Goal: Task Accomplishment & Management: Use online tool/utility

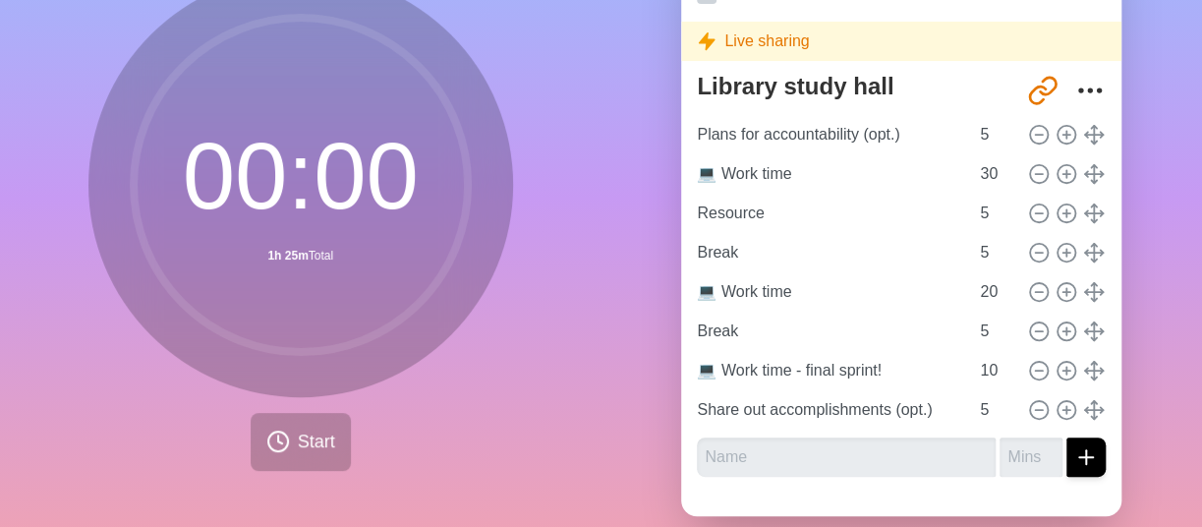
scroll to position [194, 0]
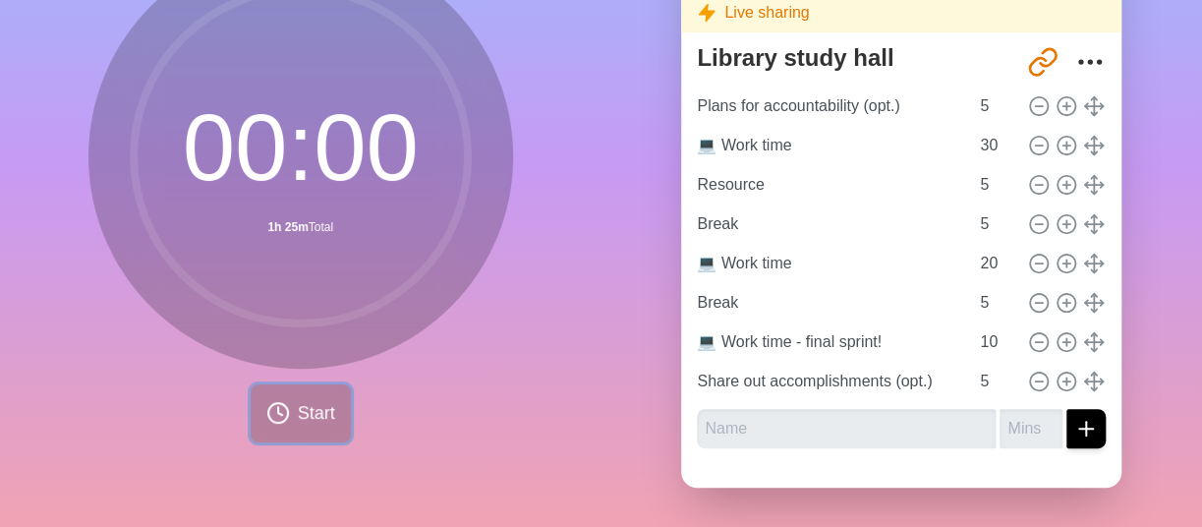
click at [311, 416] on span "Start" at bounding box center [316, 413] width 37 height 27
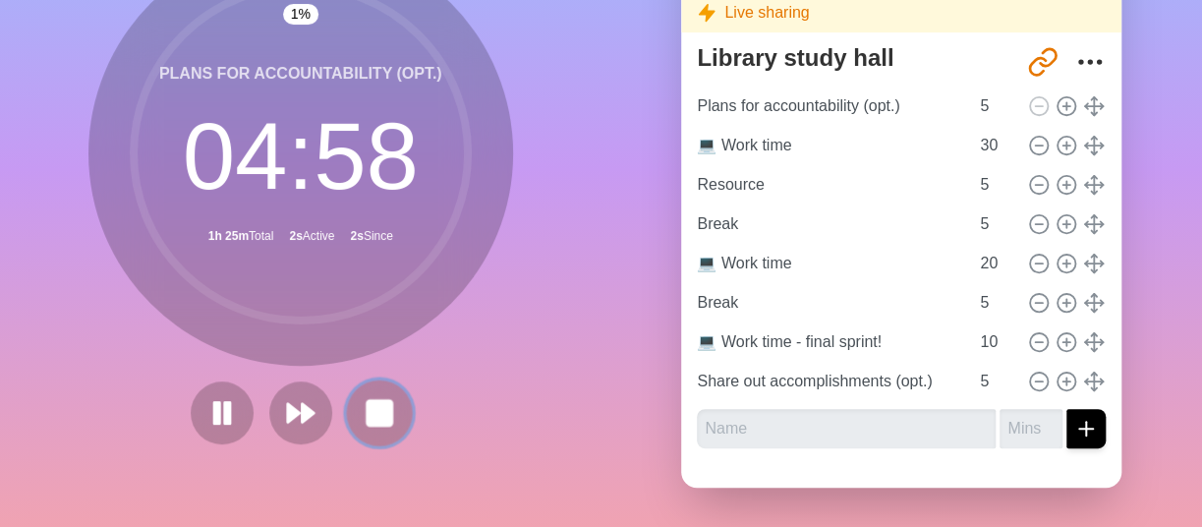
click at [372, 400] on rect at bounding box center [379, 412] width 25 height 25
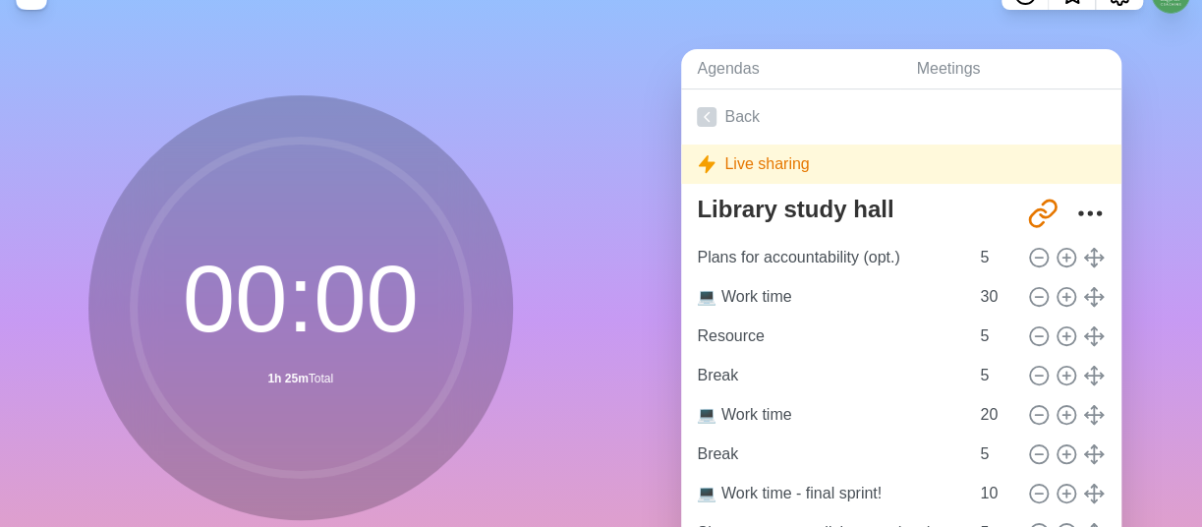
scroll to position [37, 0]
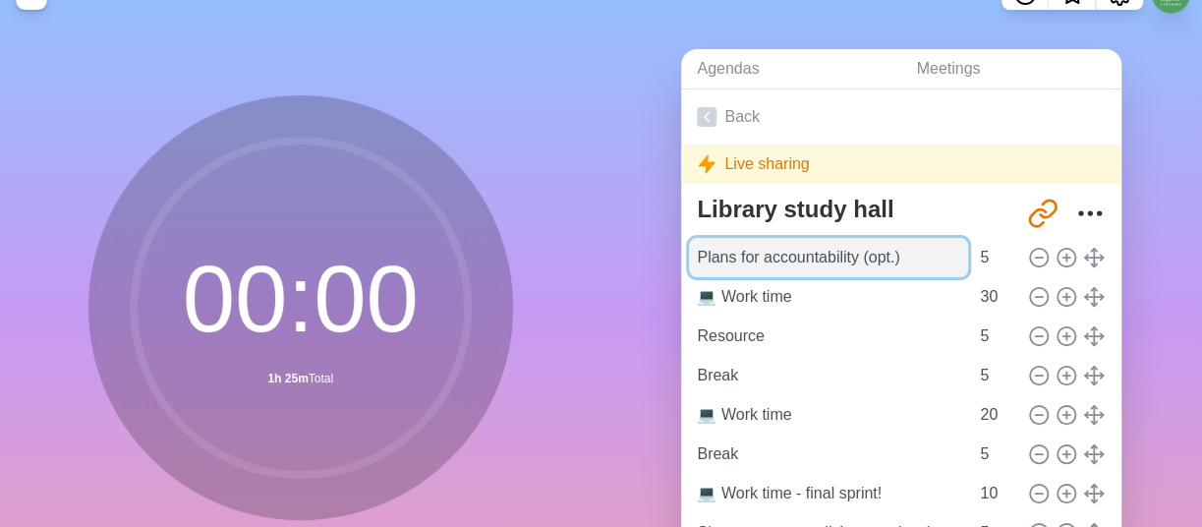
click at [901, 258] on input "Plans for accountability (opt.)" at bounding box center [828, 257] width 279 height 39
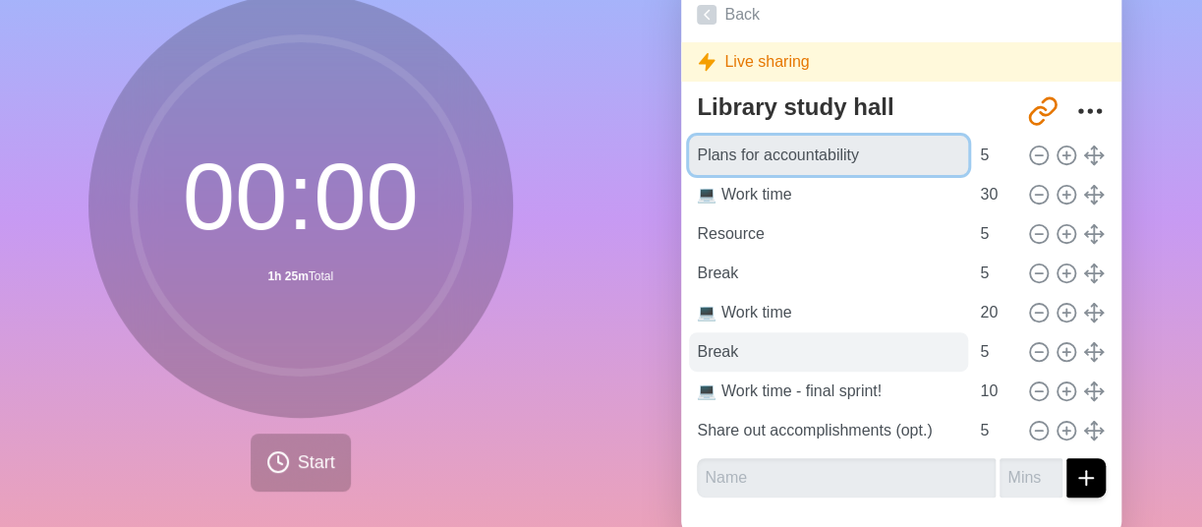
scroll to position [144, 0]
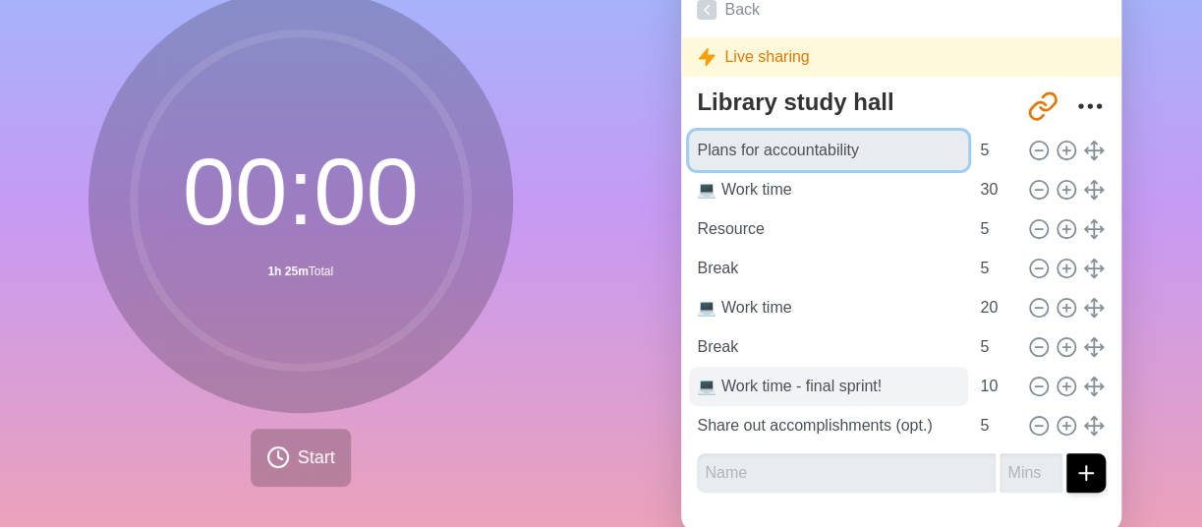
type input "Plans for accountability"
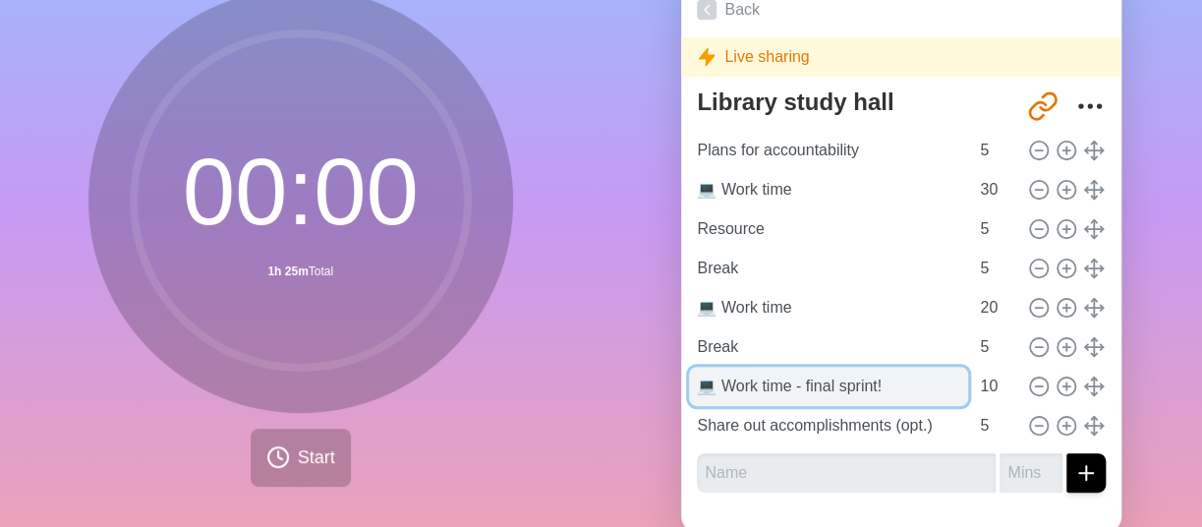
click at [889, 389] on input "💻 Work time - final sprint!" at bounding box center [828, 386] width 279 height 39
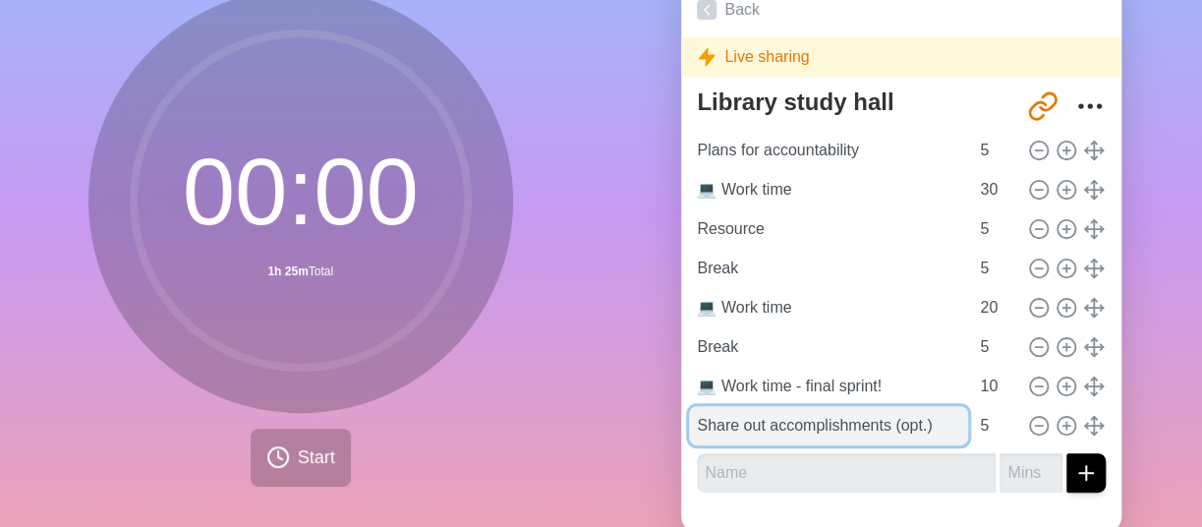
click at [923, 424] on input "Share out accomplishments (opt.)" at bounding box center [828, 425] width 279 height 39
type input "Share out accomplishments"
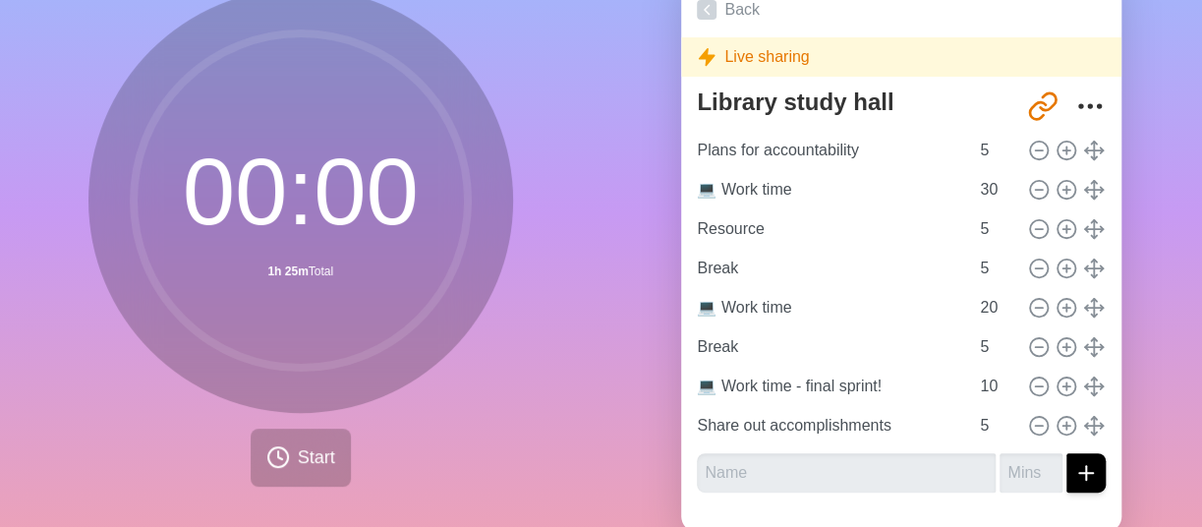
click at [641, 346] on div "Agendas Meetings Back Live sharing Library study hall [URL][DOMAIN_NAME] Plans …" at bounding box center [901, 244] width 601 height 653
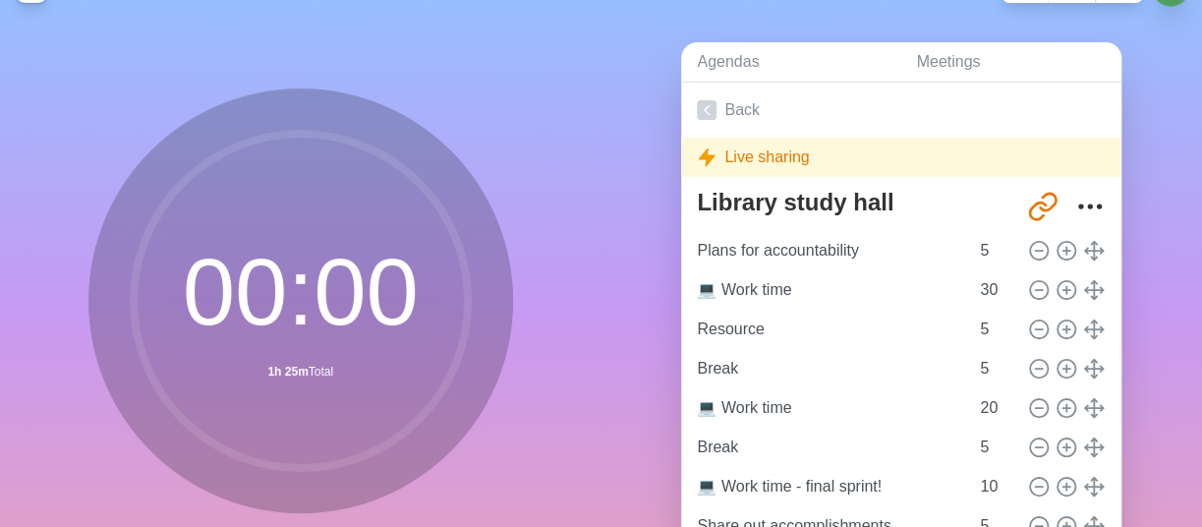
scroll to position [0, 0]
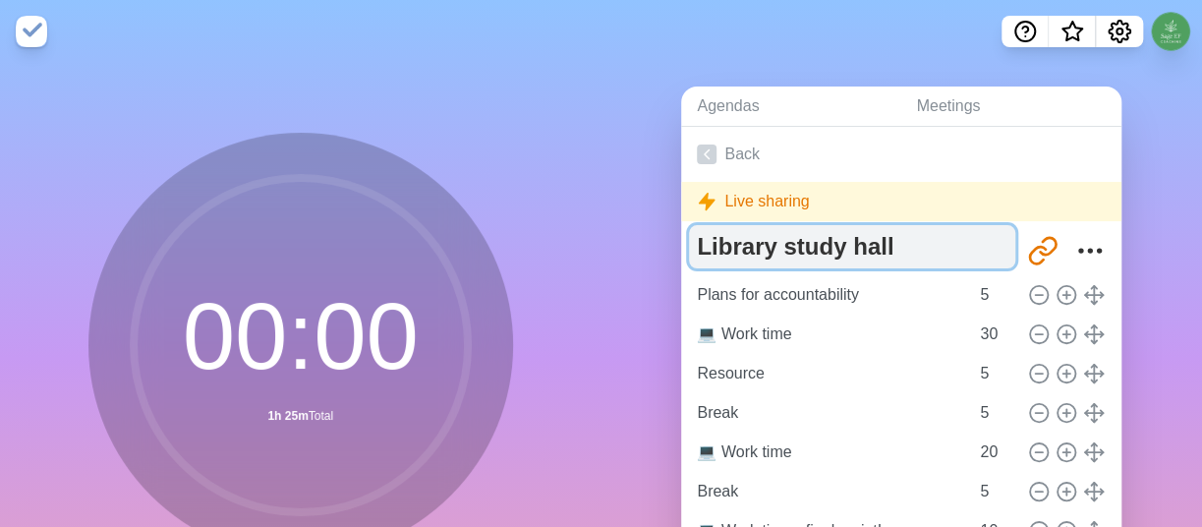
click at [733, 240] on textarea "Library study hall" at bounding box center [852, 246] width 326 height 43
click at [705, 247] on textarea "Library study hall" at bounding box center [852, 246] width 326 height 43
click at [880, 244] on textarea "Adult study hall" at bounding box center [852, 246] width 326 height 43
type textarea "Adult study hall 💚"
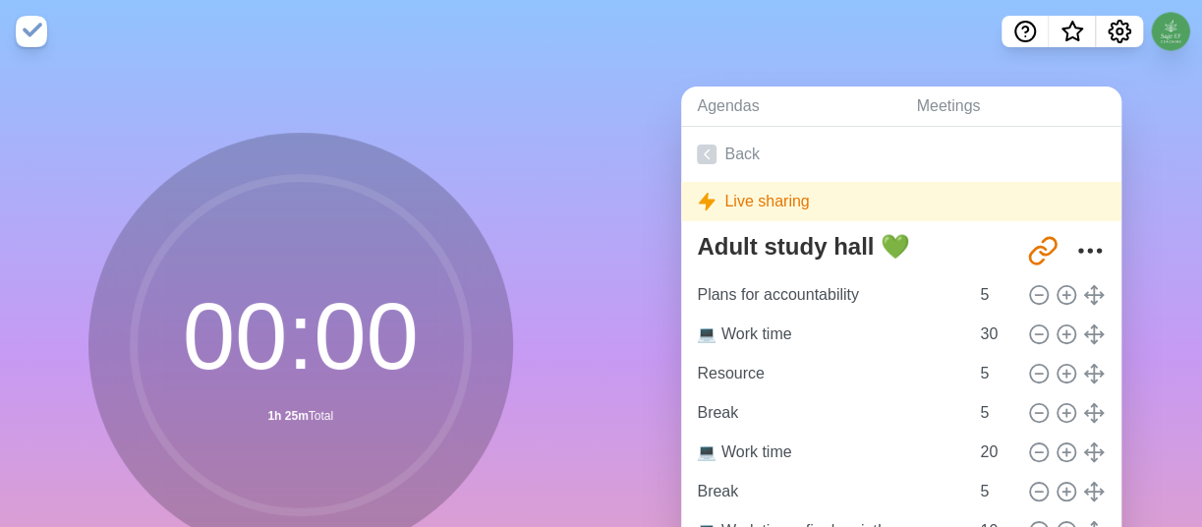
click at [629, 249] on div "Agendas Meetings Back Live sharing Adult study hall 💚 [URL][DOMAIN_NAME] Plans …" at bounding box center [901, 389] width 601 height 653
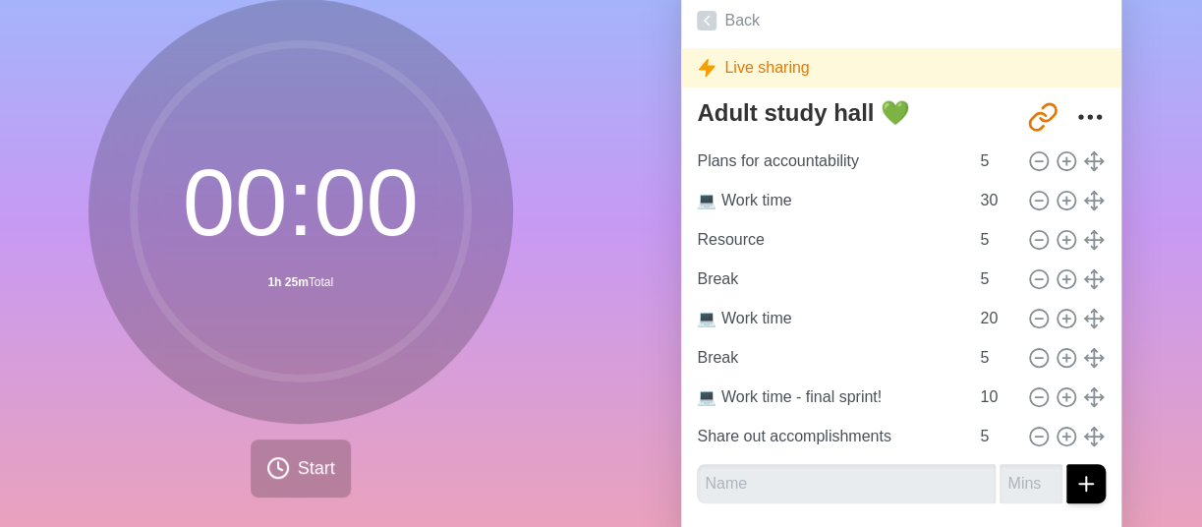
scroll to position [135, 0]
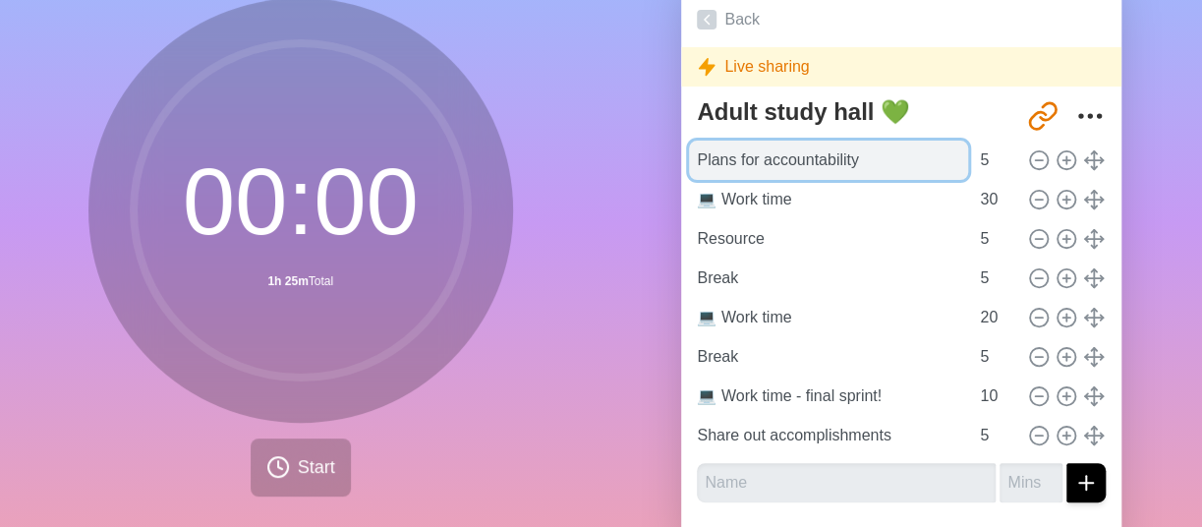
click at [706, 156] on input "Plans for accountability" at bounding box center [828, 160] width 279 height 39
click at [689, 156] on input "Plans for accountability" at bounding box center [828, 160] width 279 height 39
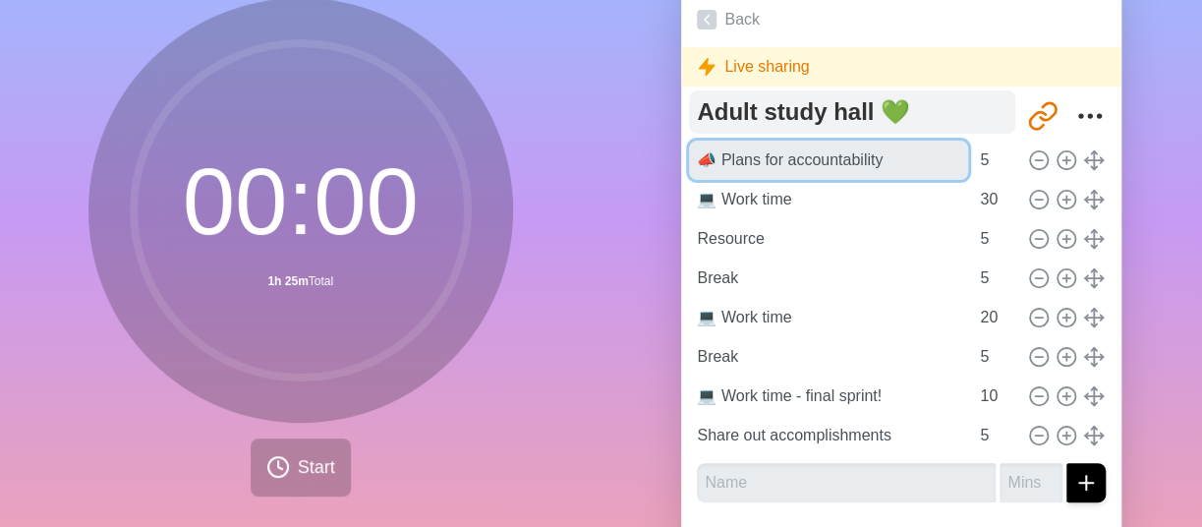
type input "📣 Plans for accountability"
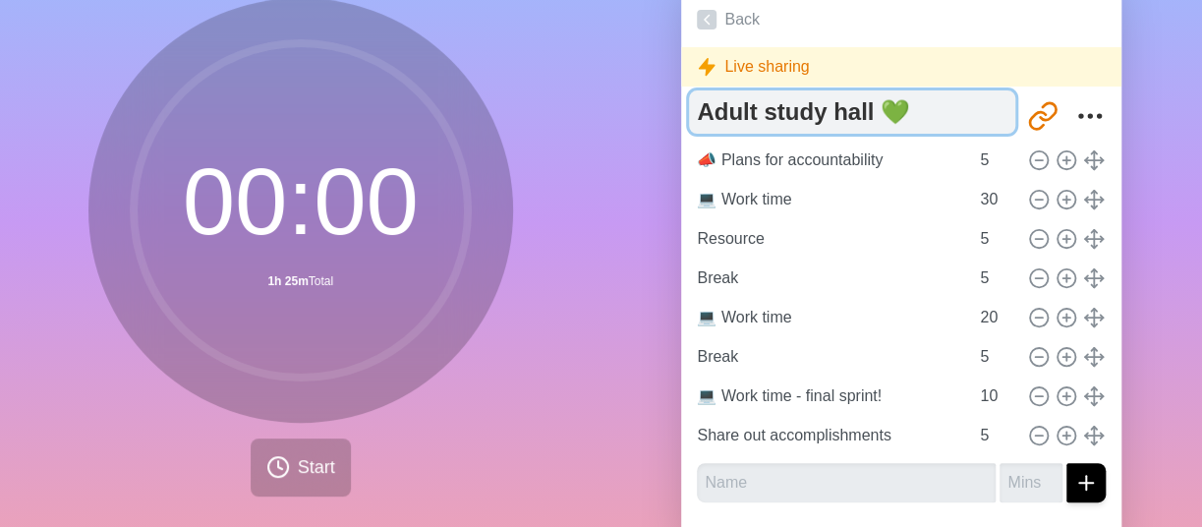
click at [916, 104] on textarea "Adult study hall 💚" at bounding box center [852, 111] width 326 height 43
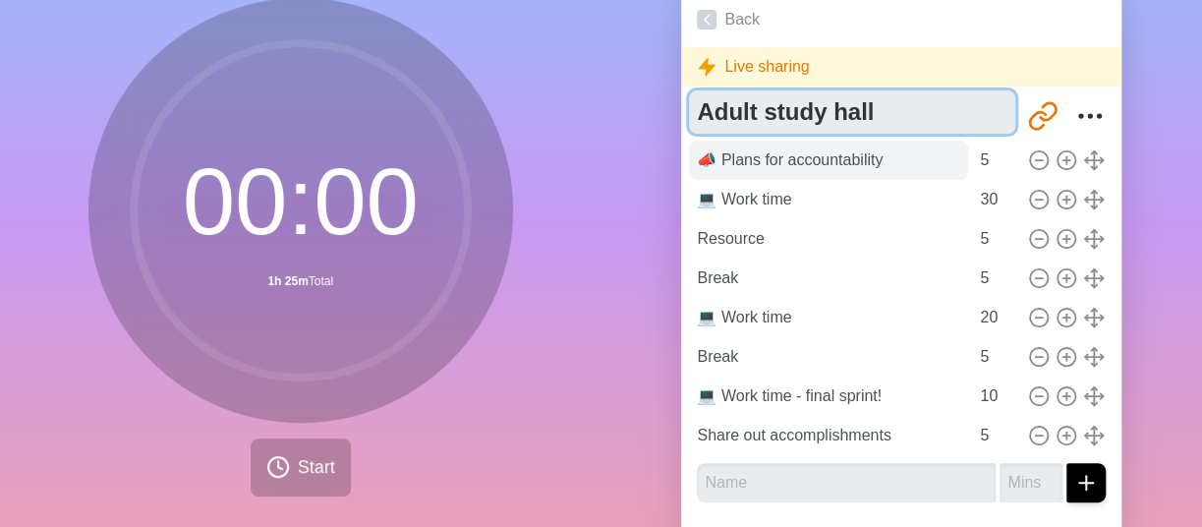
type textarea "Adult study hall"
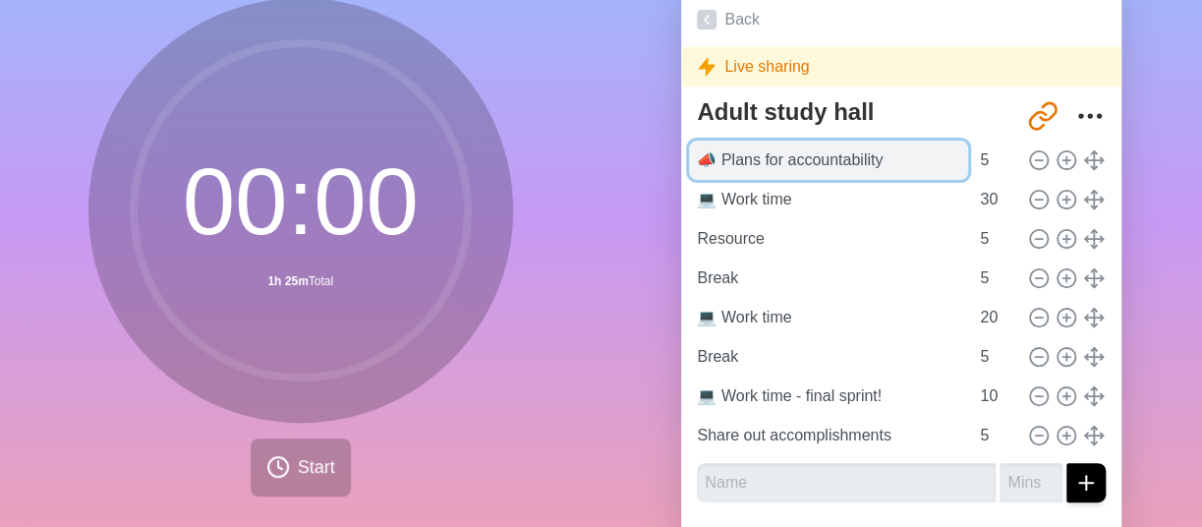
click at [840, 151] on input "📣 Plans for accountability" at bounding box center [828, 160] width 279 height 39
click at [723, 172] on input "📣 Plans for accountability" at bounding box center [828, 160] width 279 height 39
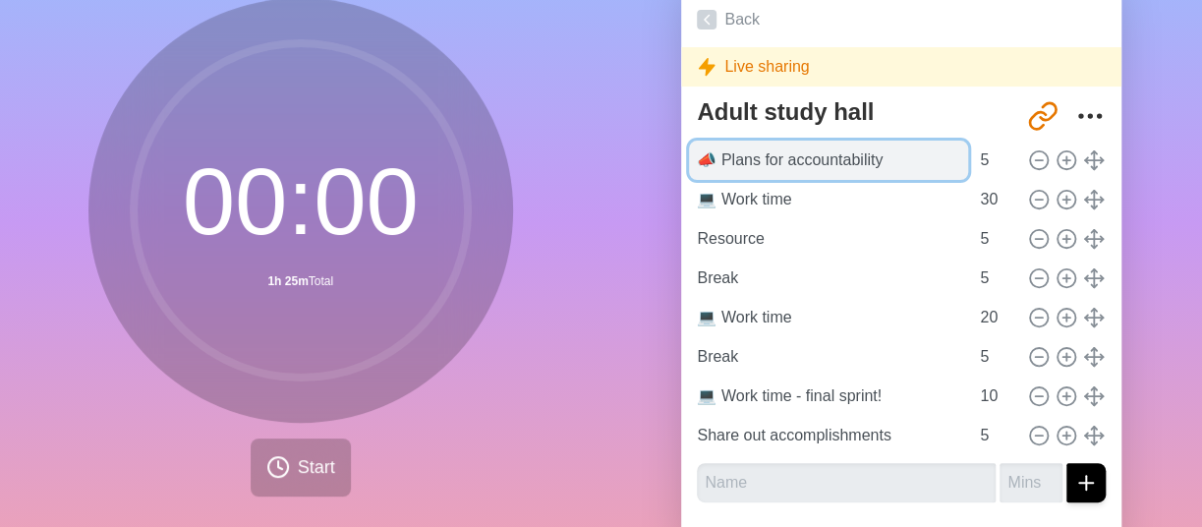
drag, startPoint x: 717, startPoint y: 161, endPoint x: 890, endPoint y: 144, distance: 173.8
click at [890, 144] on input "📣 Plans for accountability" at bounding box center [828, 160] width 279 height 39
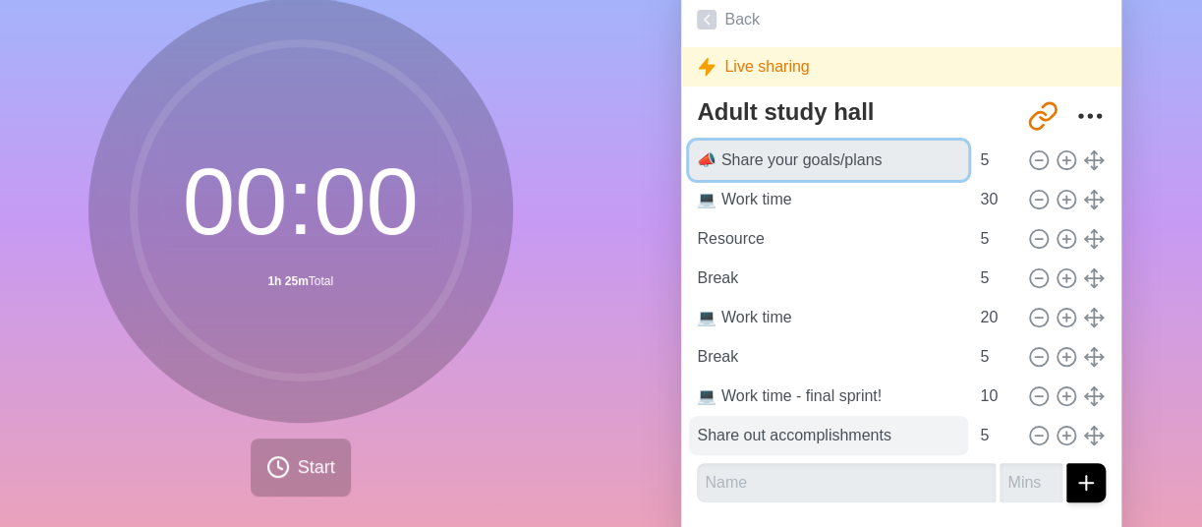
type input "📣 Share your goals/plans"
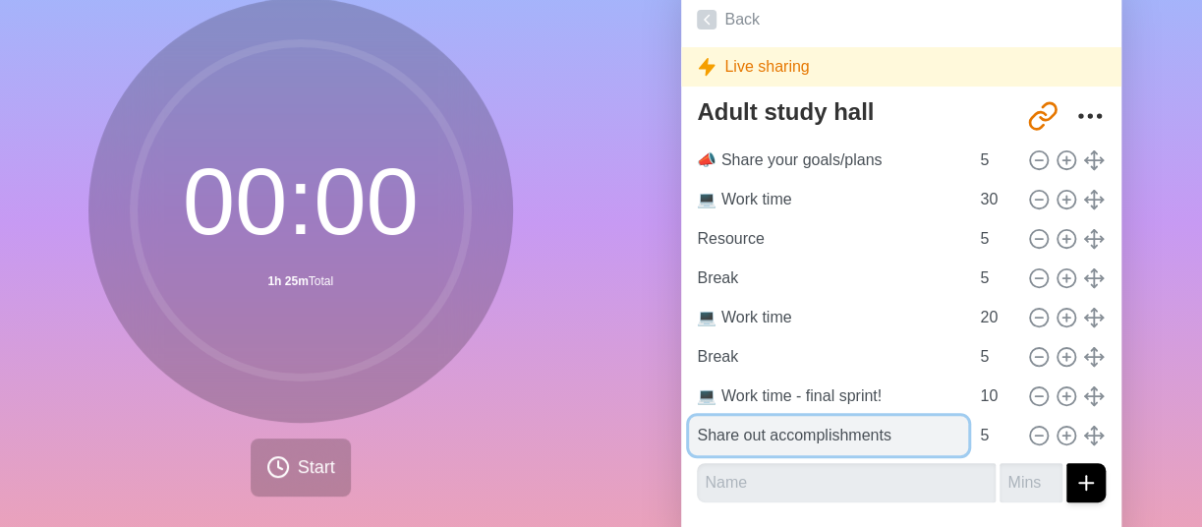
click at [824, 427] on input "Share out accomplishments" at bounding box center [828, 435] width 279 height 39
paste input "📣"
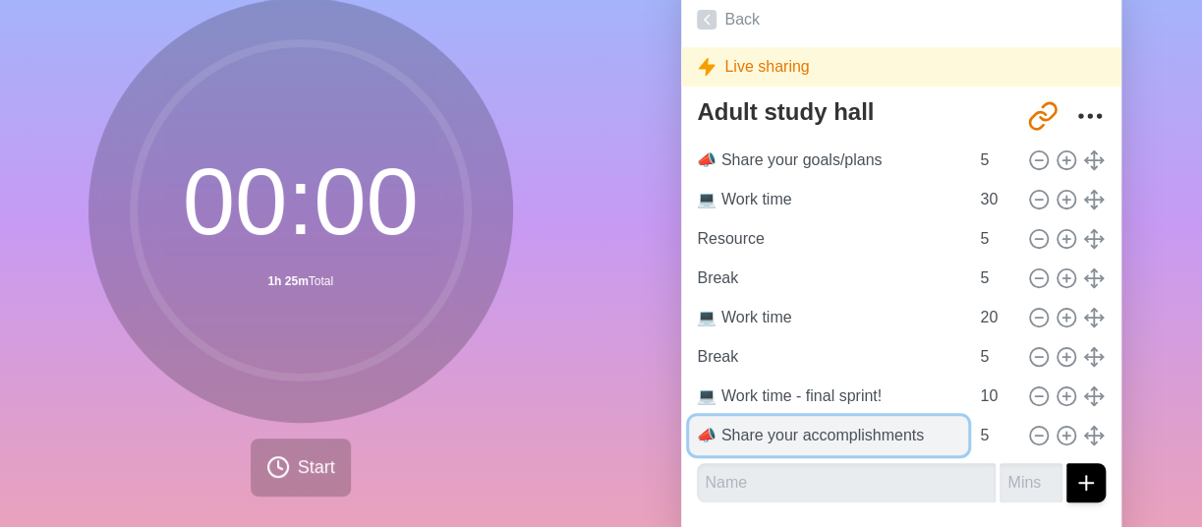
type input "📣 Share your accomplishments"
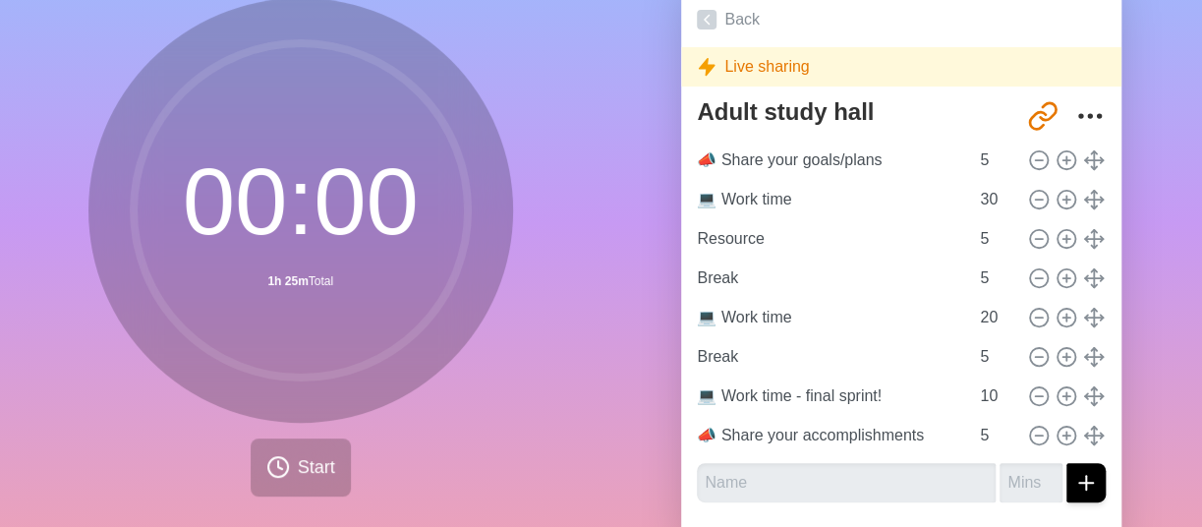
click at [638, 201] on div "Agendas Meetings Back Live sharing Adult study hall [URL][DOMAIN_NAME] 📣 Share …" at bounding box center [901, 254] width 601 height 653
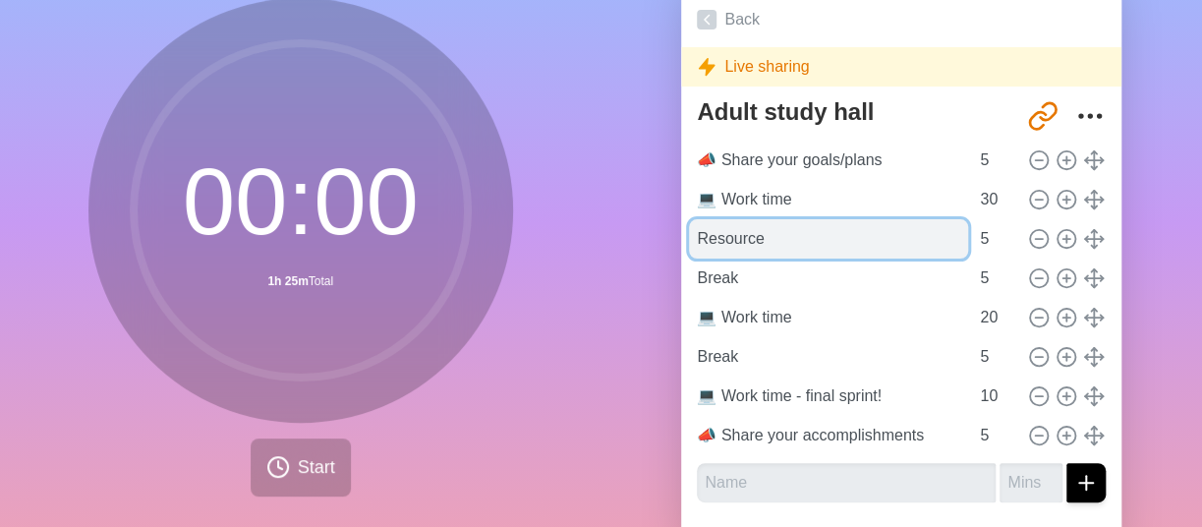
click at [701, 239] on input "Resource" at bounding box center [828, 238] width 279 height 39
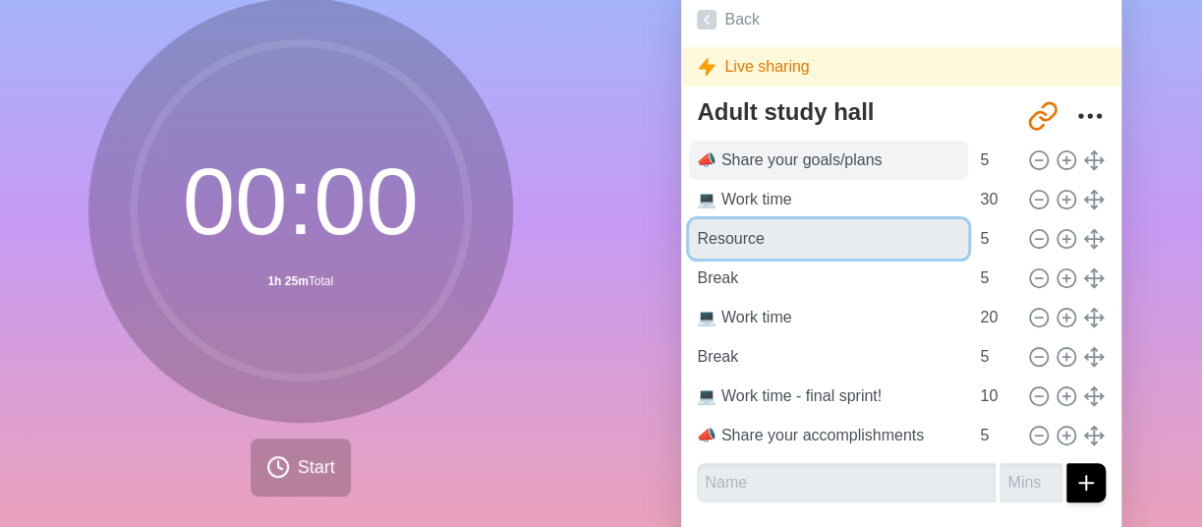
type input "Resource"
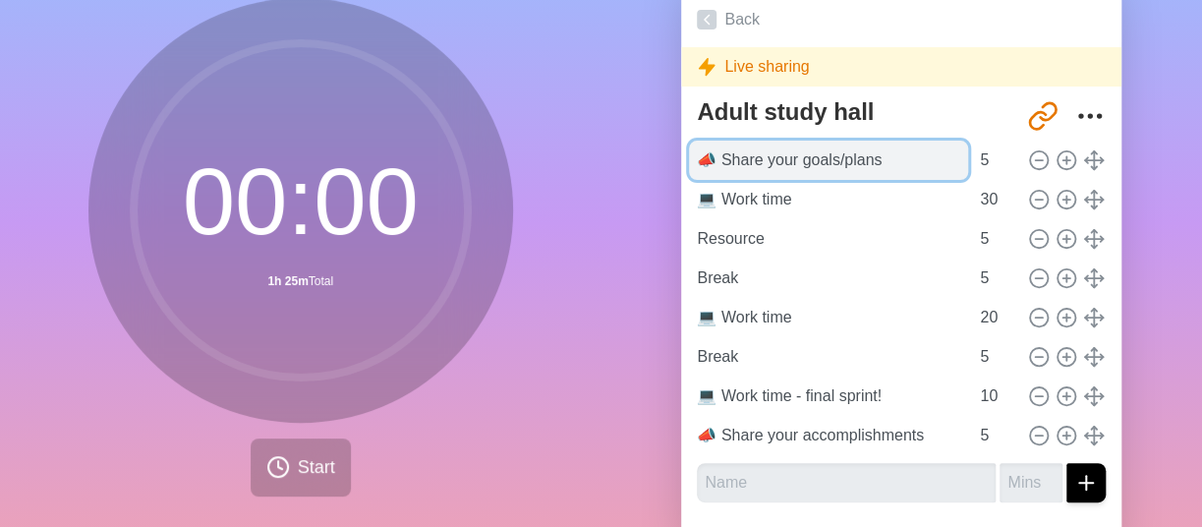
click at [706, 149] on input "📣 Share your goals/plans" at bounding box center [828, 160] width 279 height 39
paste input "💬"
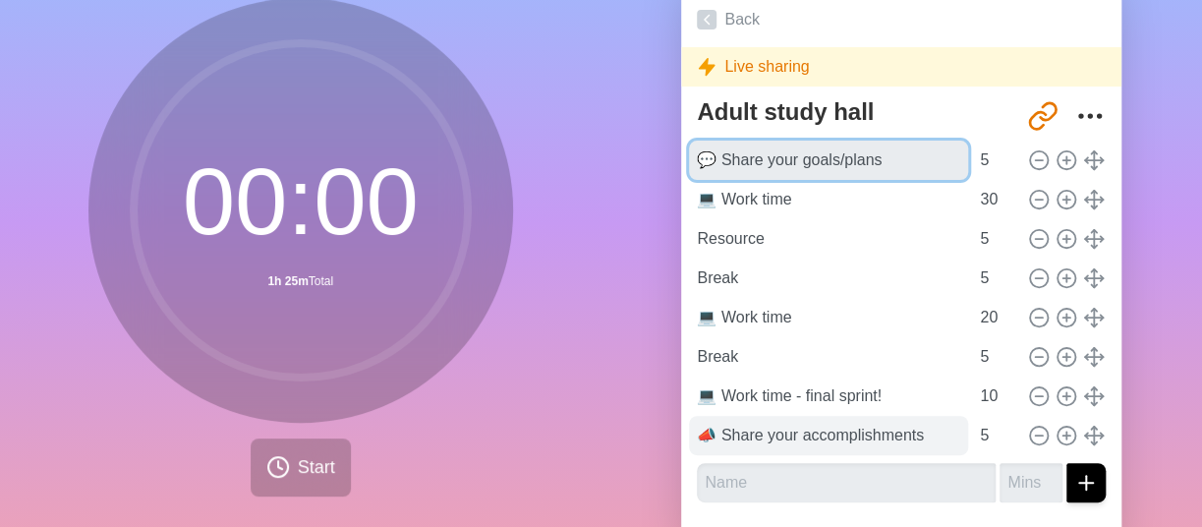
type input "💬 Share your goals/plans"
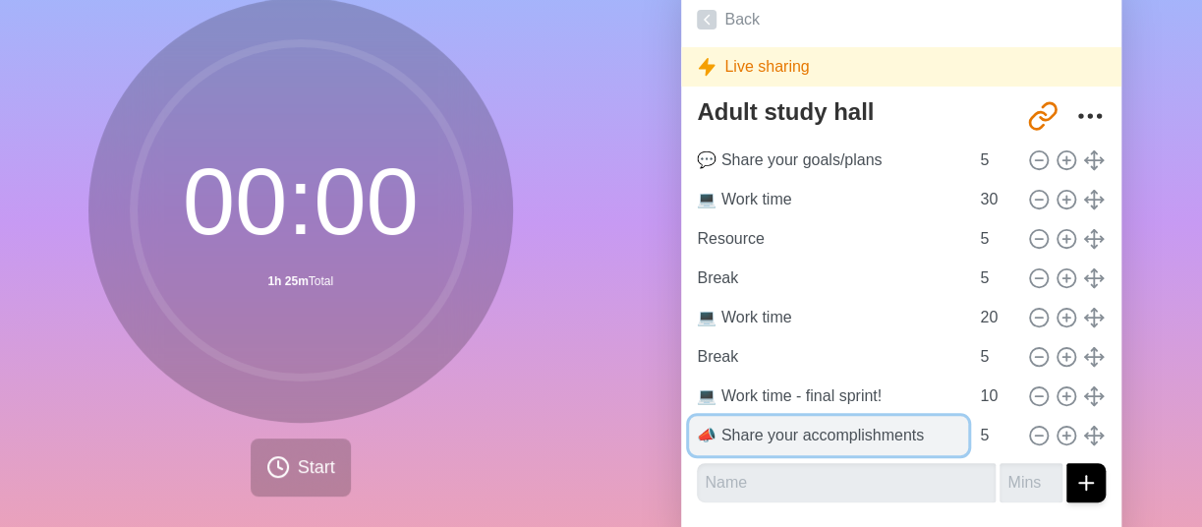
click at [715, 435] on input "📣 Share your accomplishments" at bounding box center [828, 435] width 279 height 39
paste input "💬"
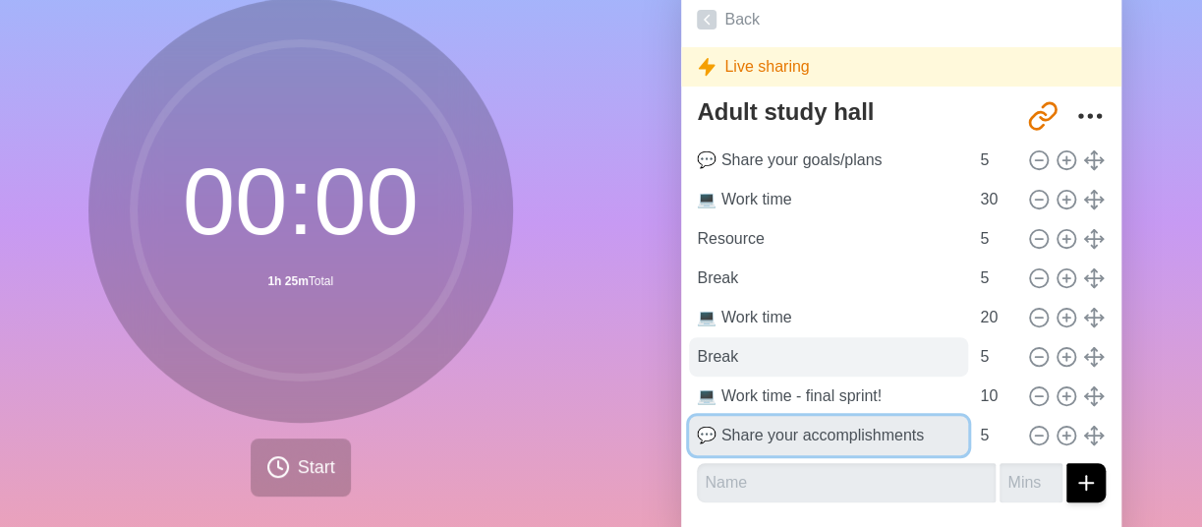
type input "💬 Share your accomplishments"
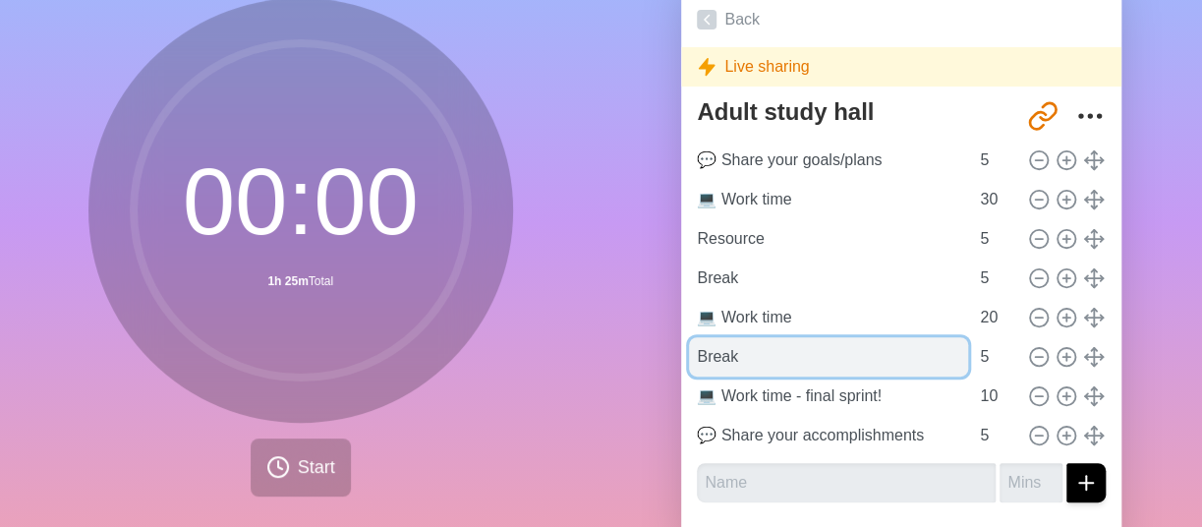
click at [691, 353] on input "Break" at bounding box center [828, 356] width 279 height 39
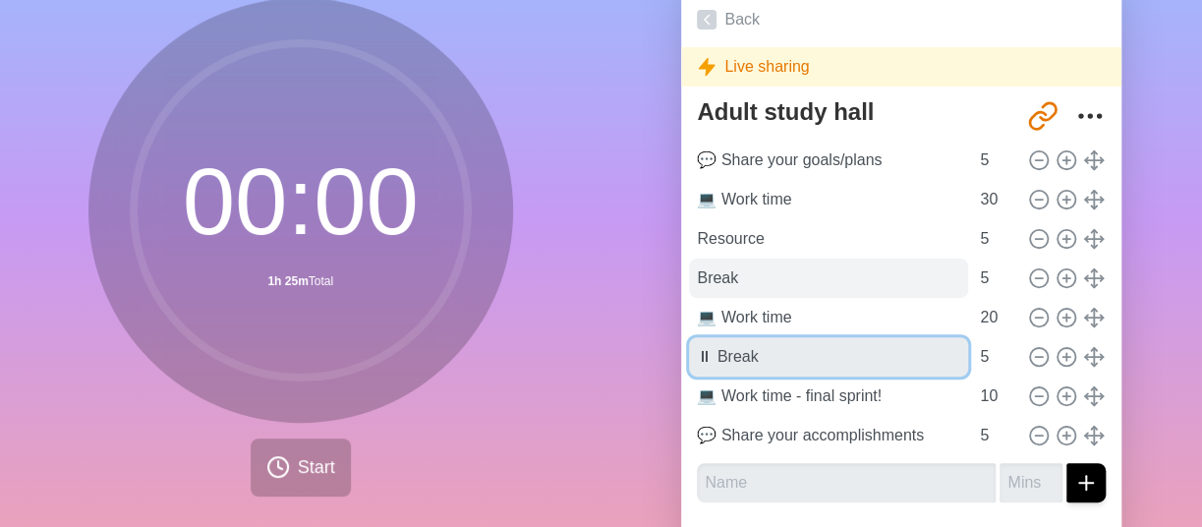
type input "⏸ Break"
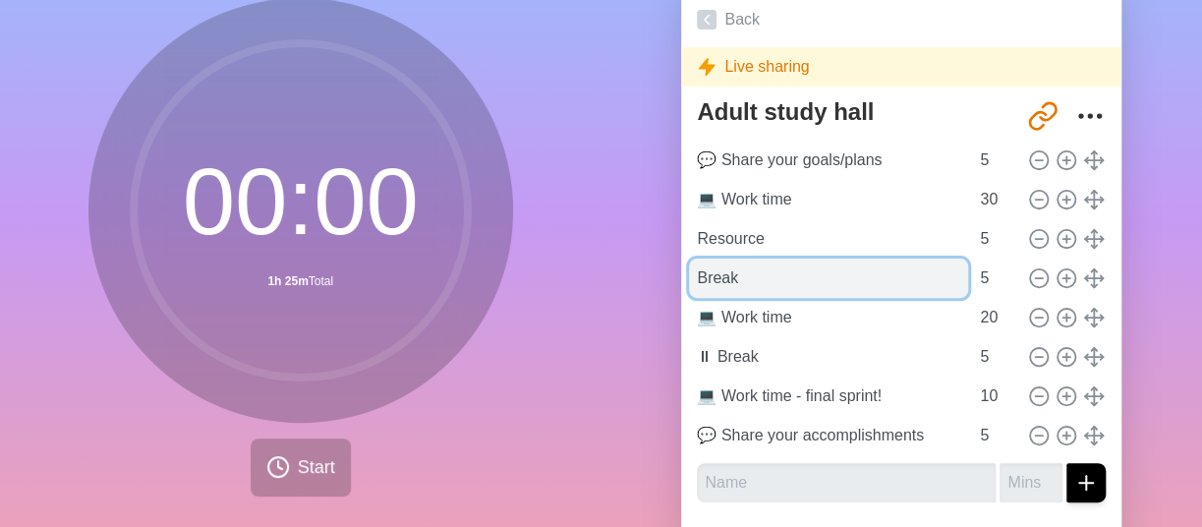
click at [689, 277] on input "Break" at bounding box center [828, 277] width 279 height 39
paste input "⏸"
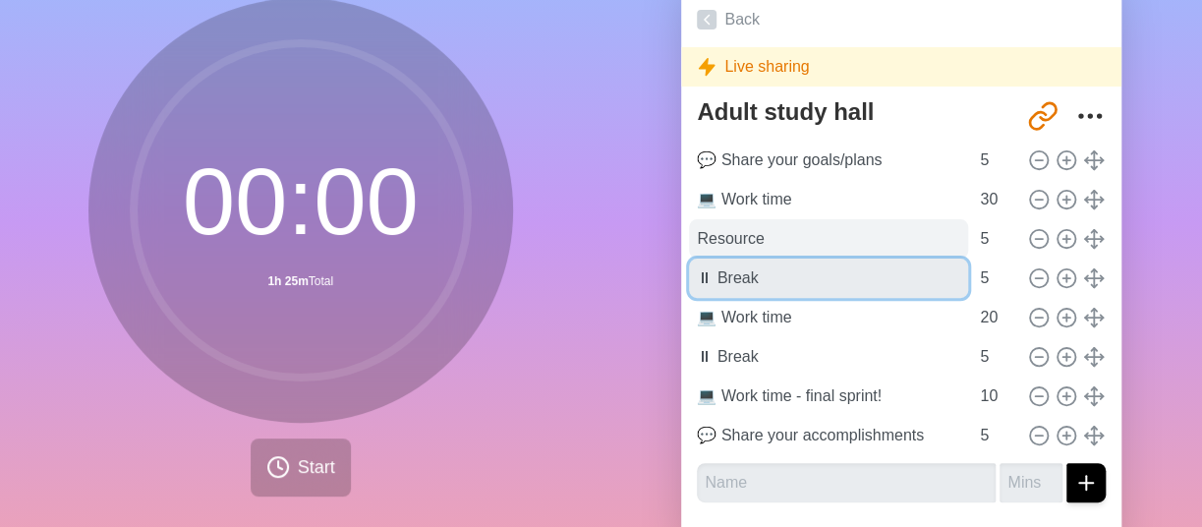
type input "⏸ Break"
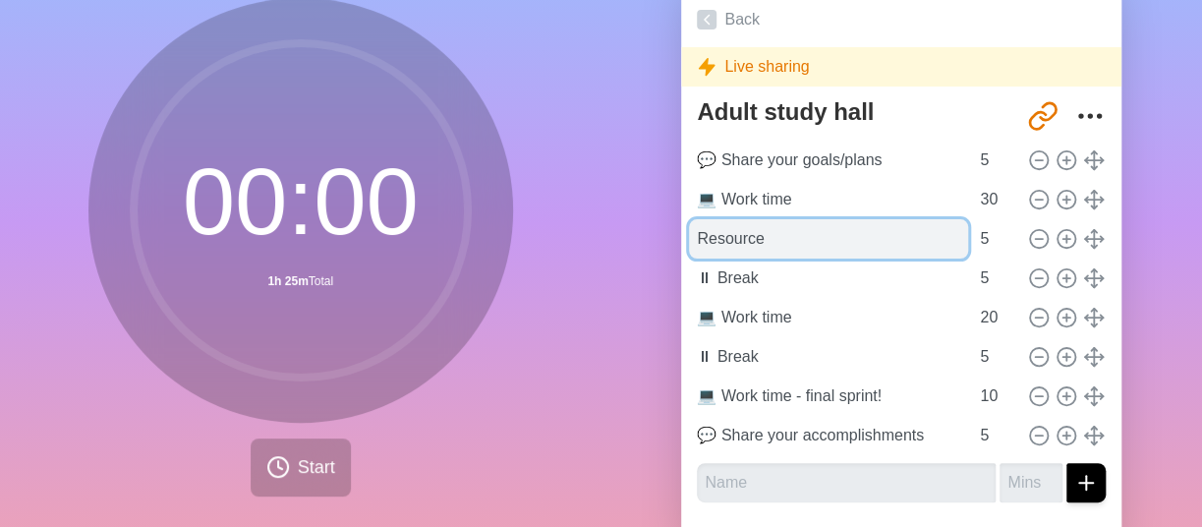
click at [707, 242] on input "Resource" at bounding box center [828, 238] width 279 height 39
type input "✨ Free EF resource"
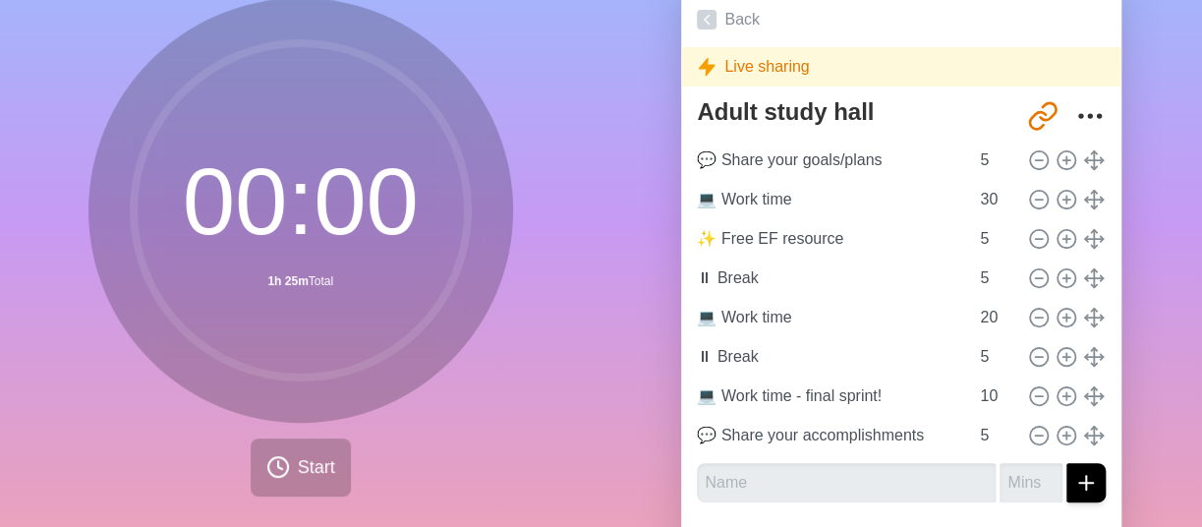
click at [647, 213] on div "Agendas Meetings Back Live sharing Adult study hall [URL][DOMAIN_NAME] 💬 Share …" at bounding box center [901, 254] width 601 height 653
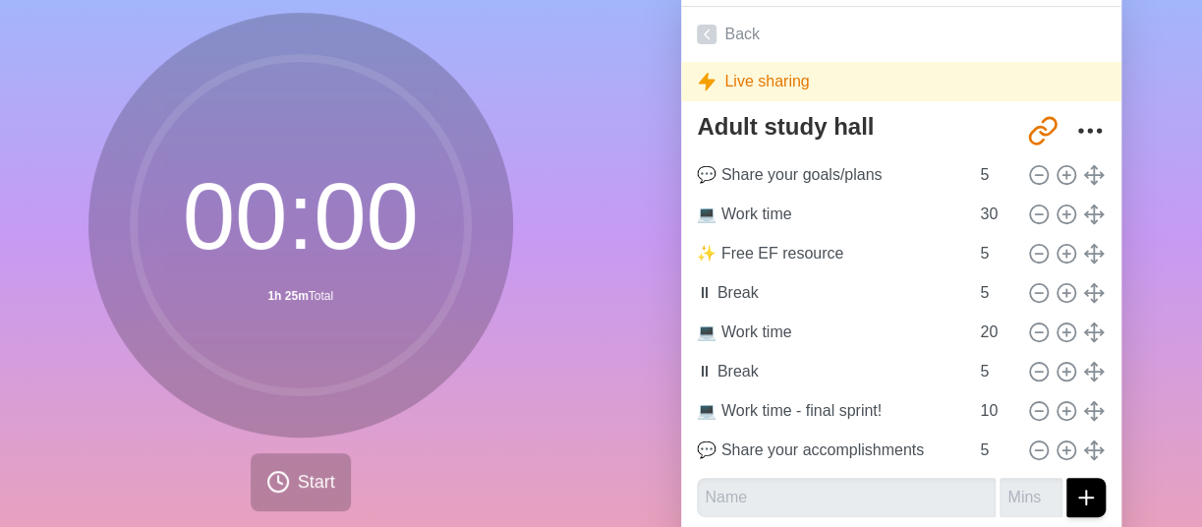
scroll to position [118, 0]
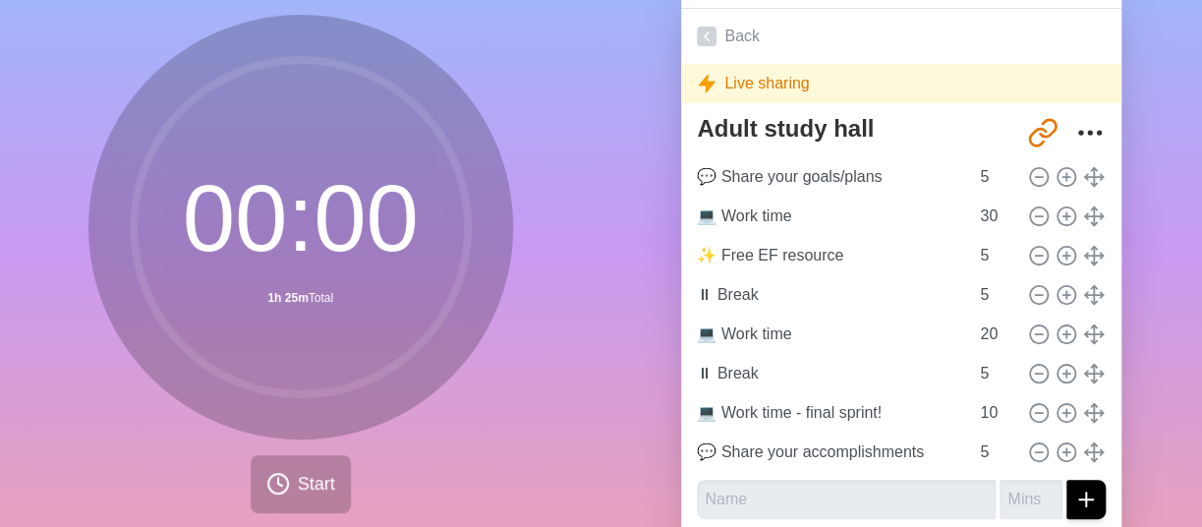
click at [647, 213] on div "Agendas Meetings Back Live sharing Adult study hall [URL][DOMAIN_NAME] 💬 Share …" at bounding box center [901, 271] width 601 height 653
click at [318, 483] on span "Start" at bounding box center [316, 484] width 37 height 27
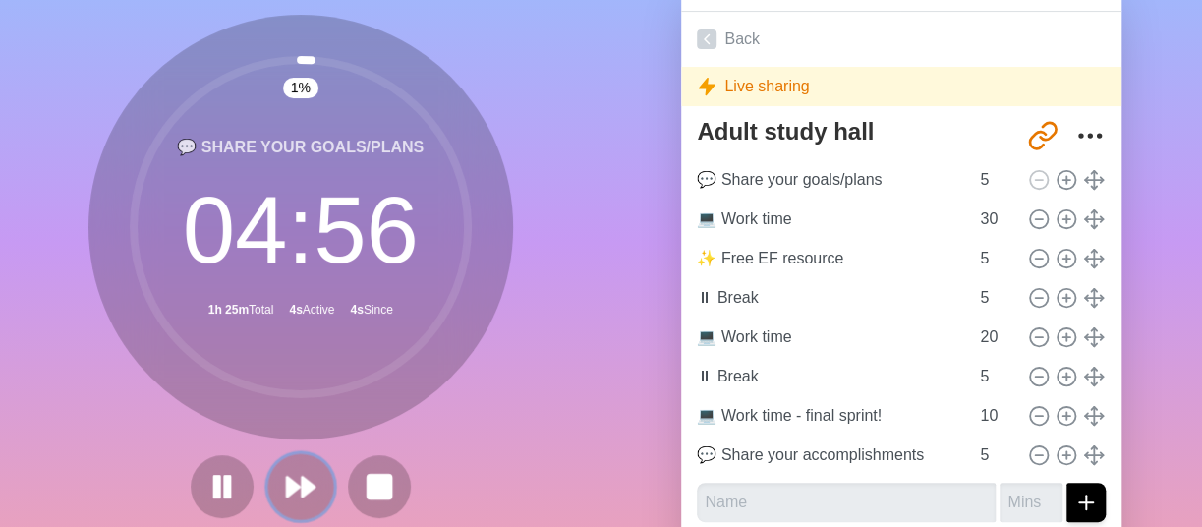
click at [292, 498] on icon at bounding box center [300, 486] width 33 height 33
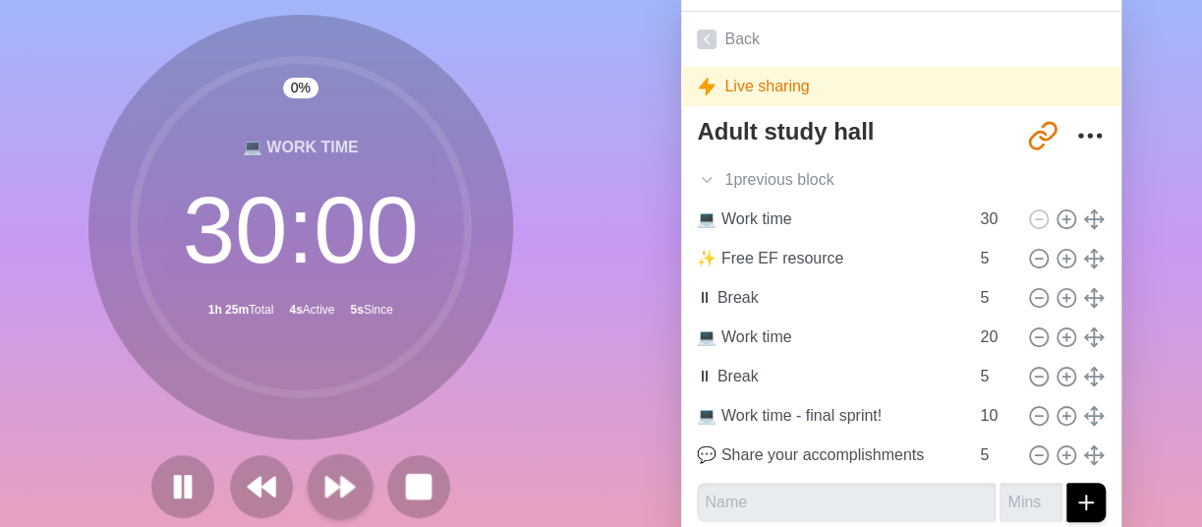
click at [292, 498] on div at bounding box center [300, 486] width 314 height 63
click at [326, 492] on polygon at bounding box center [332, 487] width 13 height 20
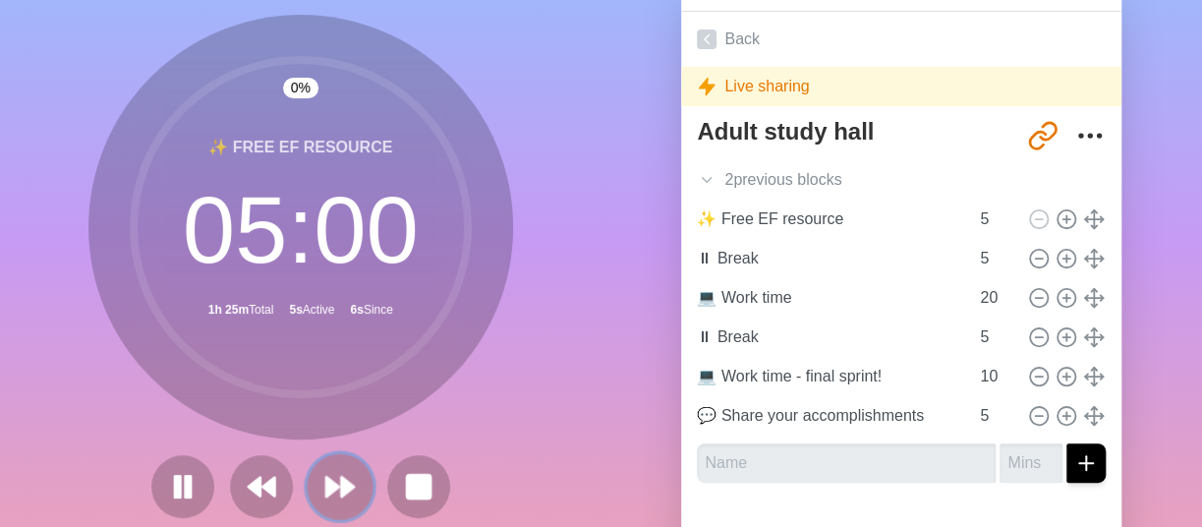
click at [331, 491] on icon at bounding box center [339, 486] width 33 height 33
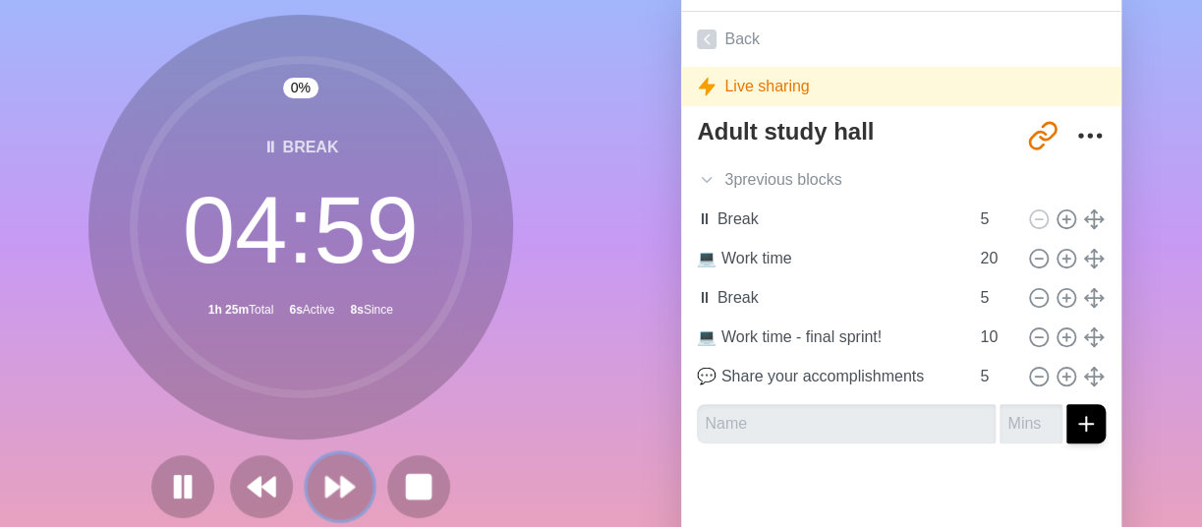
click at [331, 491] on icon at bounding box center [339, 486] width 33 height 33
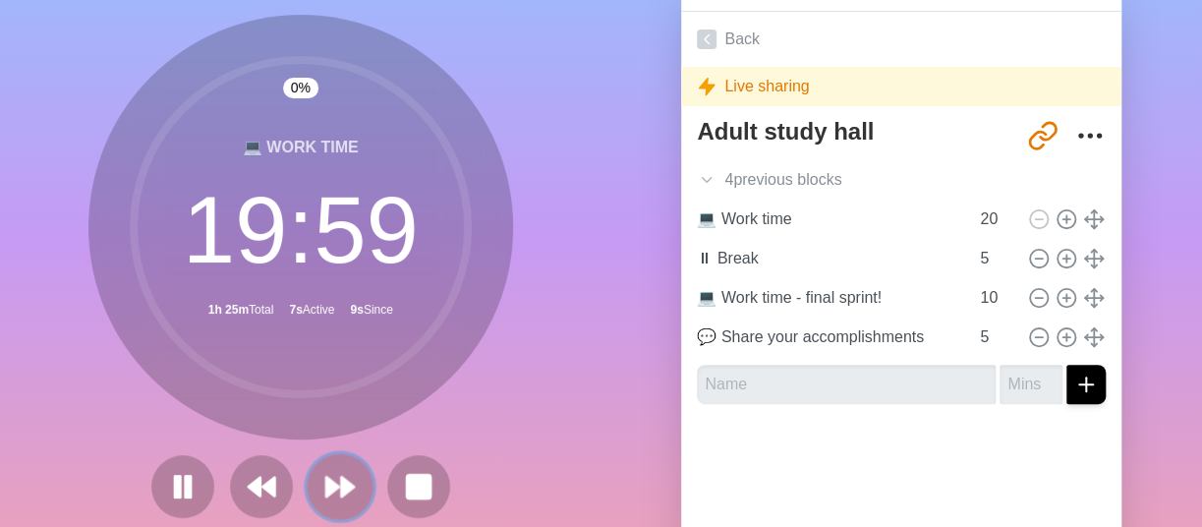
click at [331, 491] on icon at bounding box center [339, 486] width 33 height 33
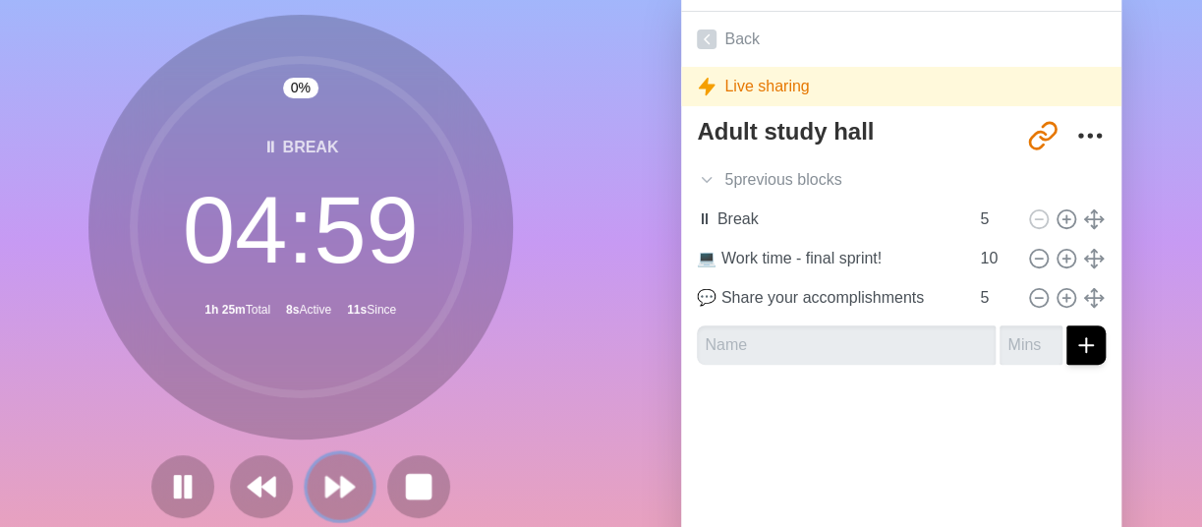
click at [331, 491] on icon at bounding box center [339, 486] width 33 height 33
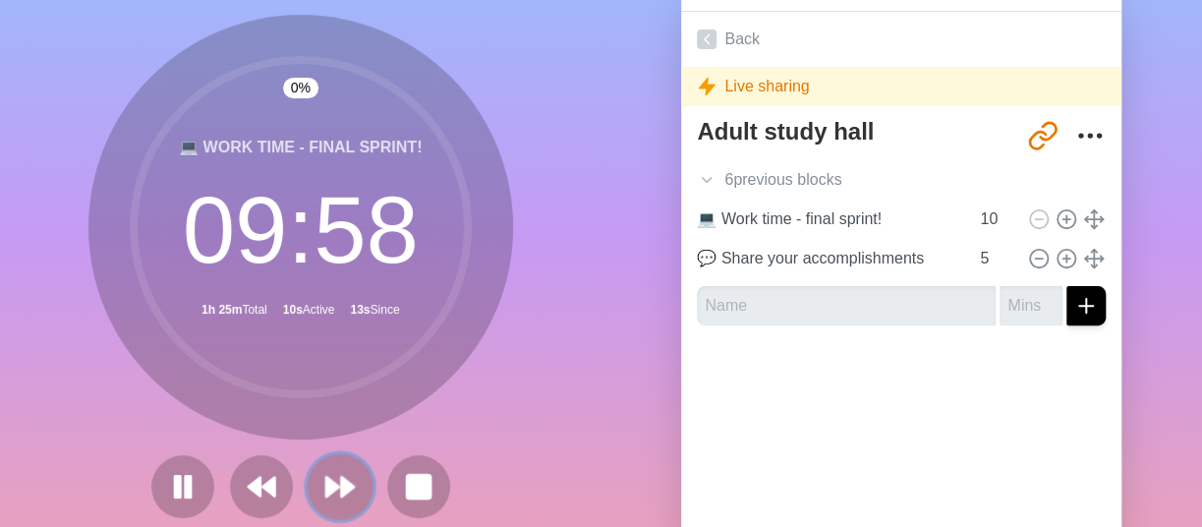
click at [331, 491] on icon at bounding box center [339, 486] width 33 height 33
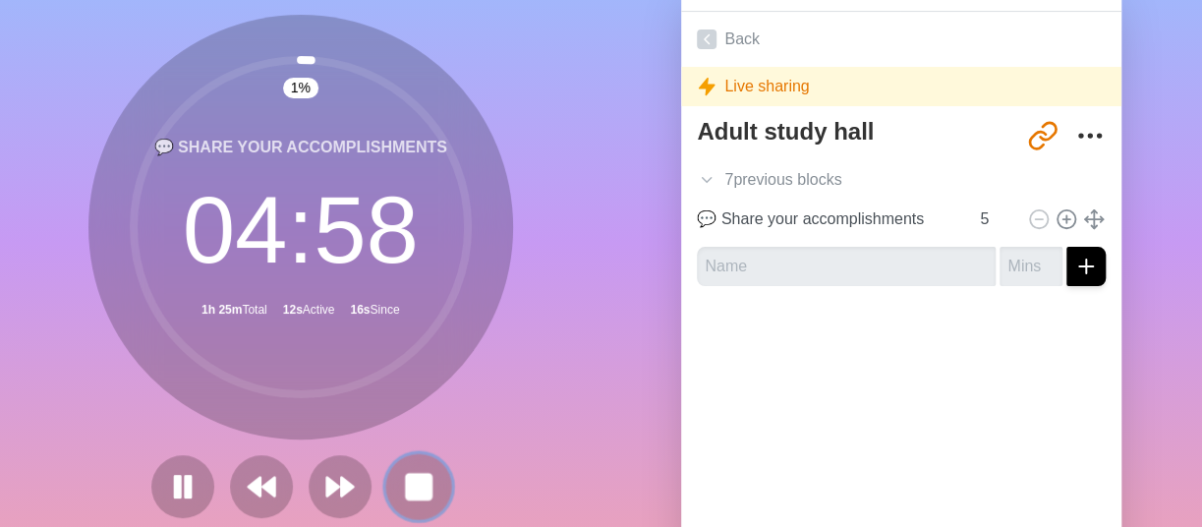
click at [408, 479] on rect at bounding box center [418, 486] width 25 height 25
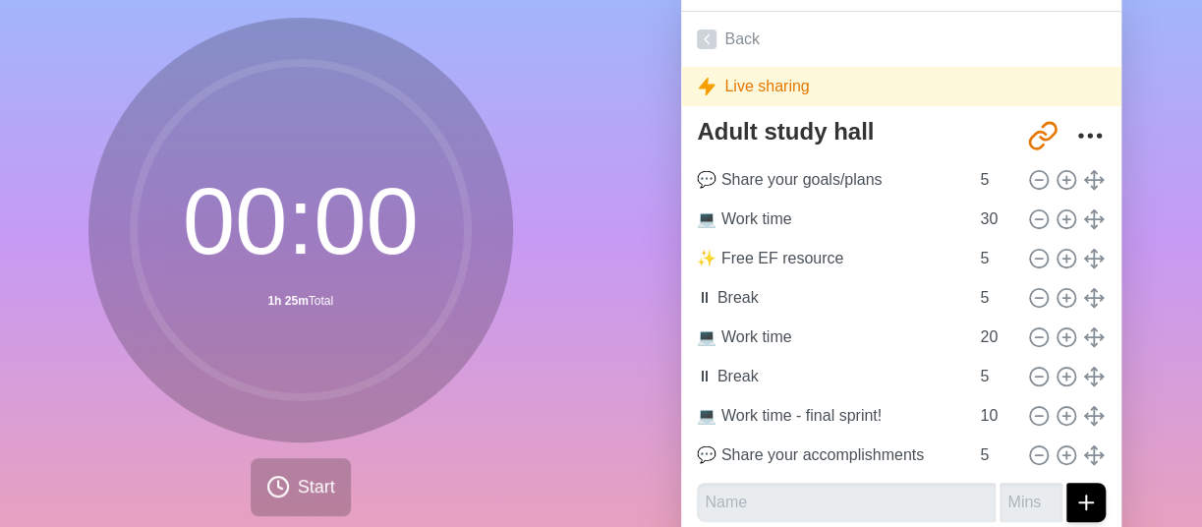
scroll to position [118, 0]
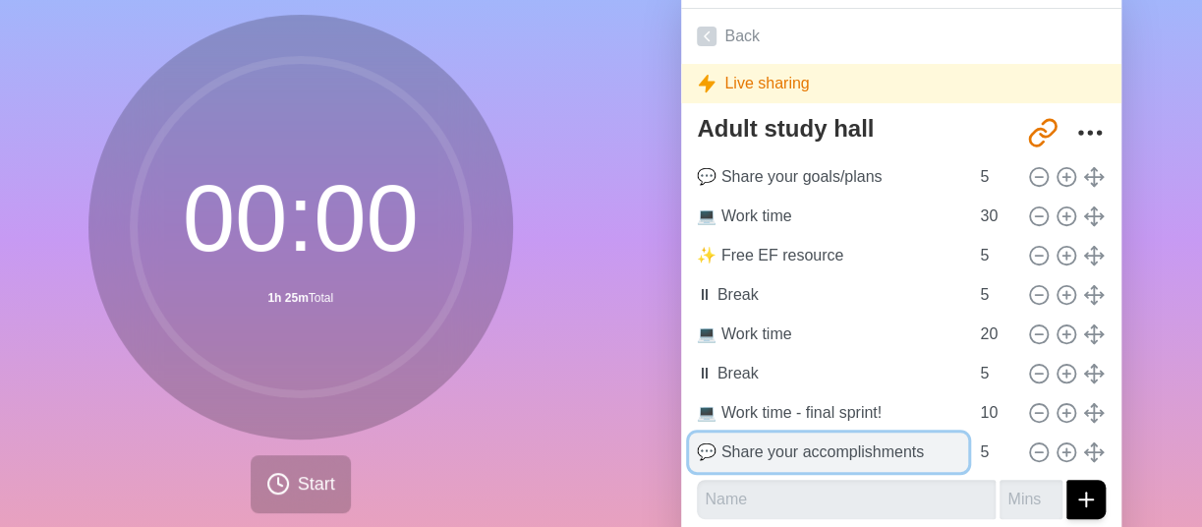
click at [754, 453] on input "💬 Share your accomplishments" at bounding box center [828, 451] width 279 height 39
drag, startPoint x: 716, startPoint y: 454, endPoint x: 928, endPoint y: 445, distance: 211.5
click at [928, 444] on input "💬 Share your accomplishments" at bounding box center [828, 451] width 279 height 39
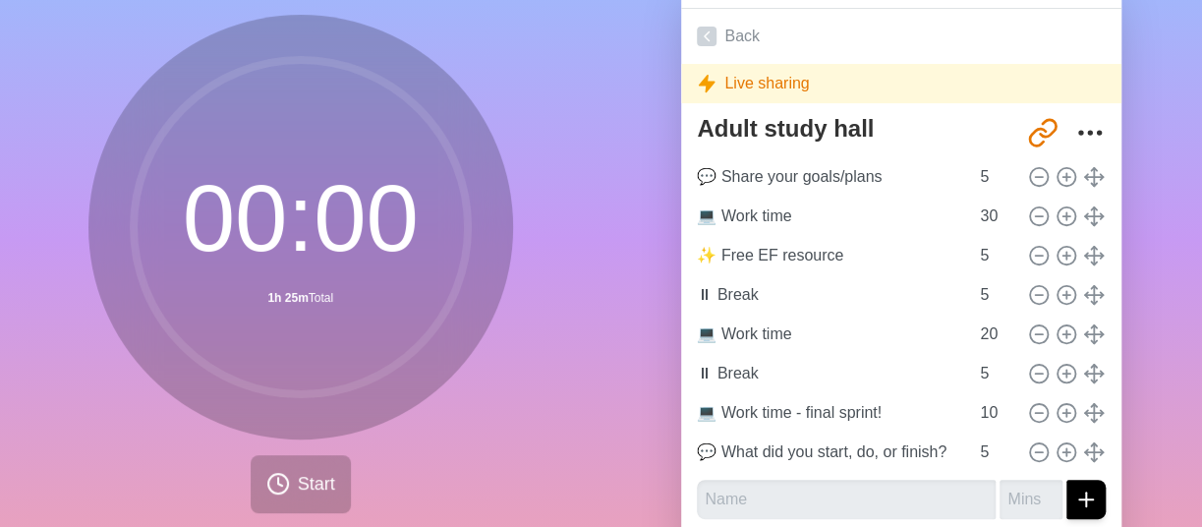
scroll to position [0, 0]
click at [647, 379] on div "Agendas Meetings Back Live sharing Adult study hall [URL][DOMAIN_NAME] 💬 Share …" at bounding box center [901, 271] width 601 height 653
click at [307, 488] on span "Start" at bounding box center [316, 484] width 37 height 27
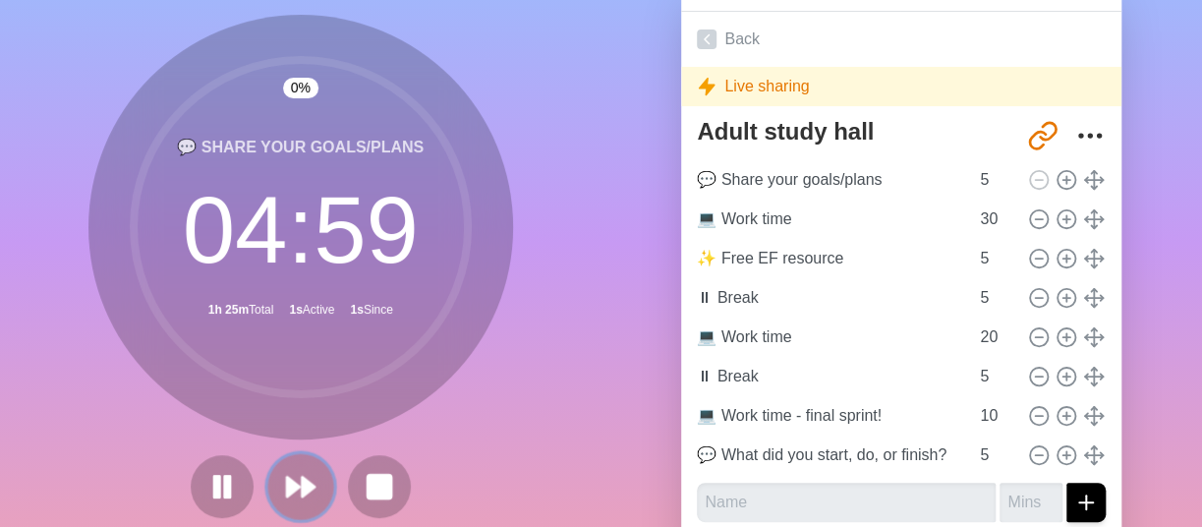
click at [287, 484] on polygon at bounding box center [293, 487] width 13 height 20
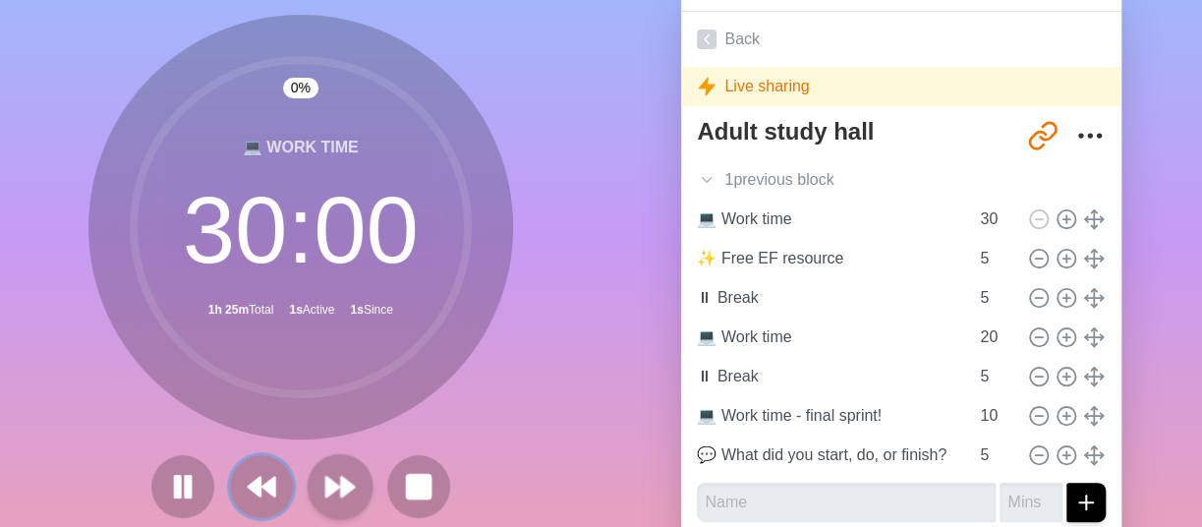
click at [284, 484] on button at bounding box center [261, 486] width 63 height 63
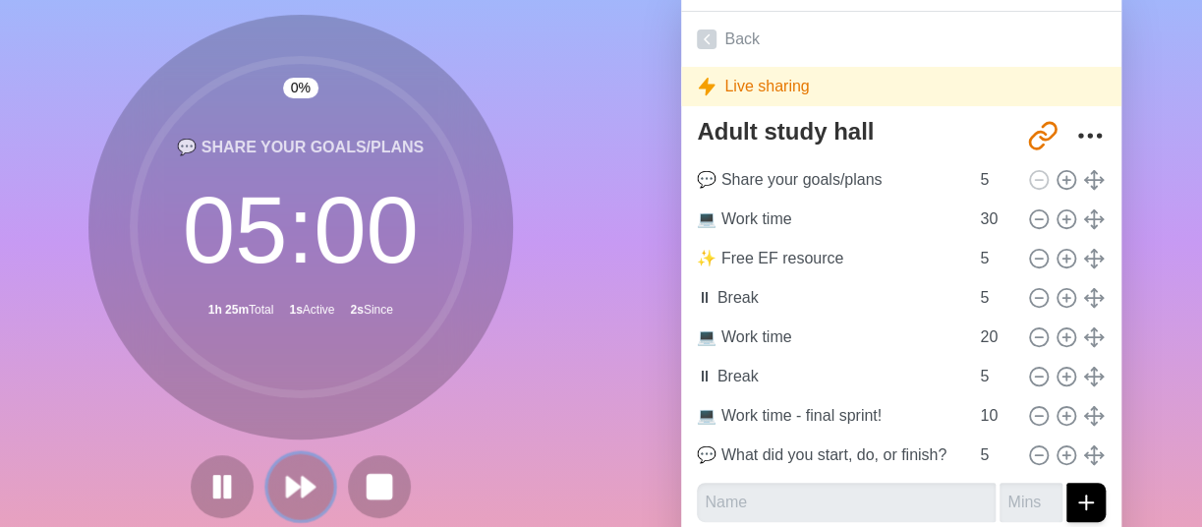
click at [287, 484] on polygon at bounding box center [293, 487] width 13 height 20
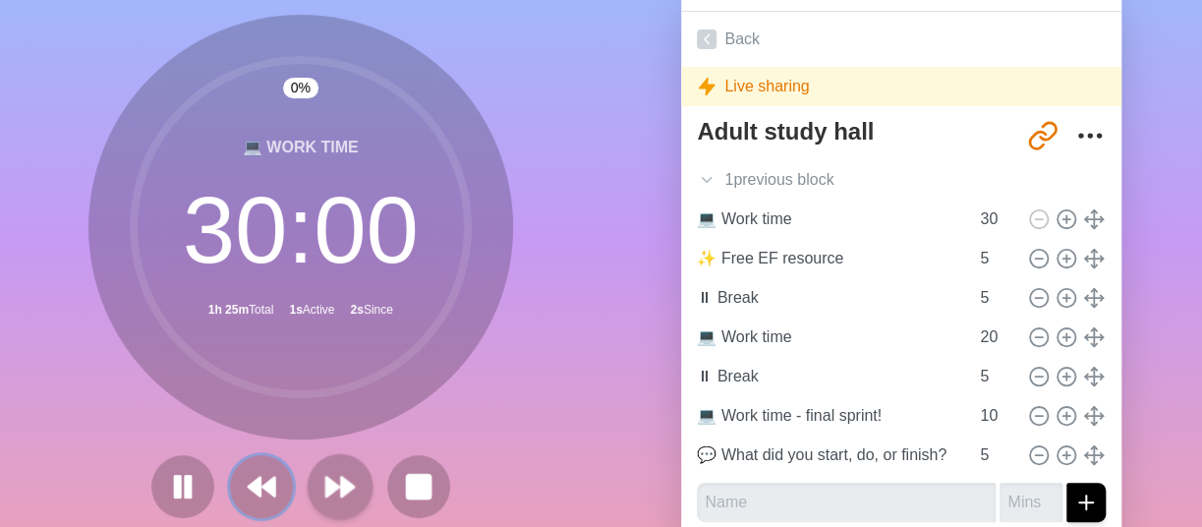
click at [284, 484] on button at bounding box center [261, 486] width 63 height 63
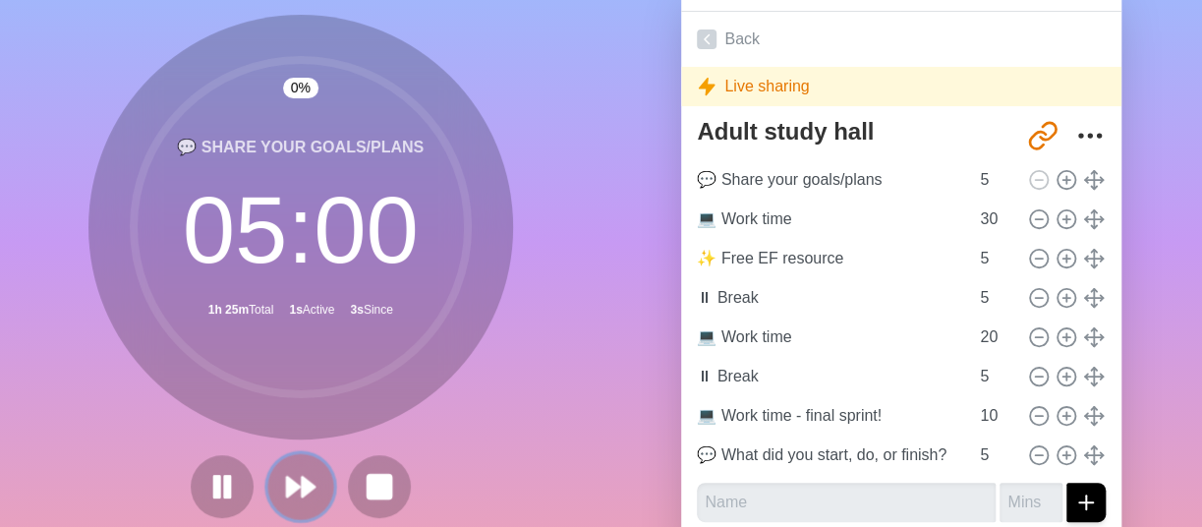
click at [287, 484] on polygon at bounding box center [293, 487] width 13 height 20
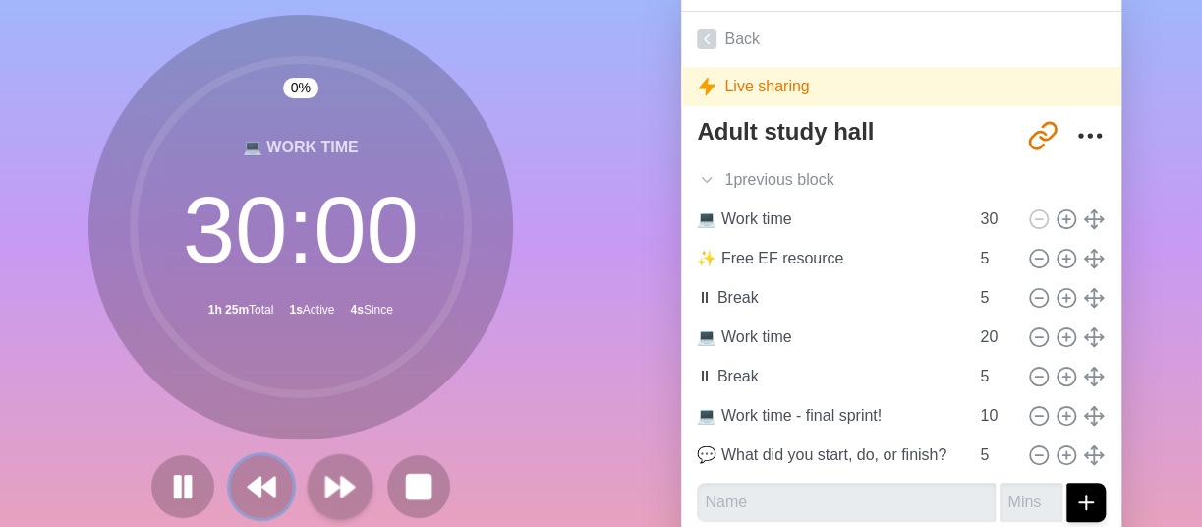
click at [284, 484] on button at bounding box center [261, 486] width 63 height 63
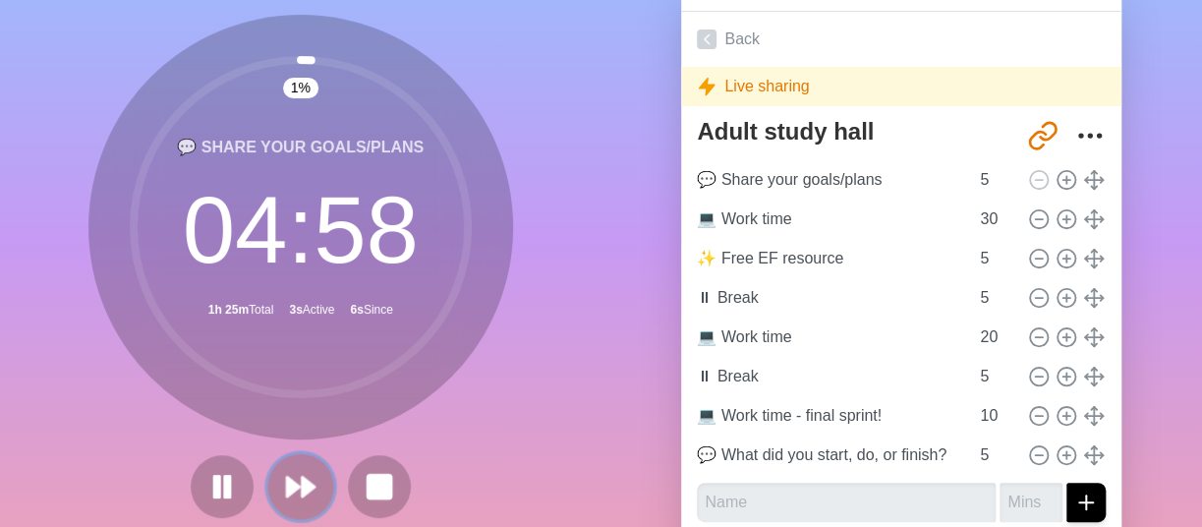
click at [302, 481] on polygon at bounding box center [308, 487] width 13 height 20
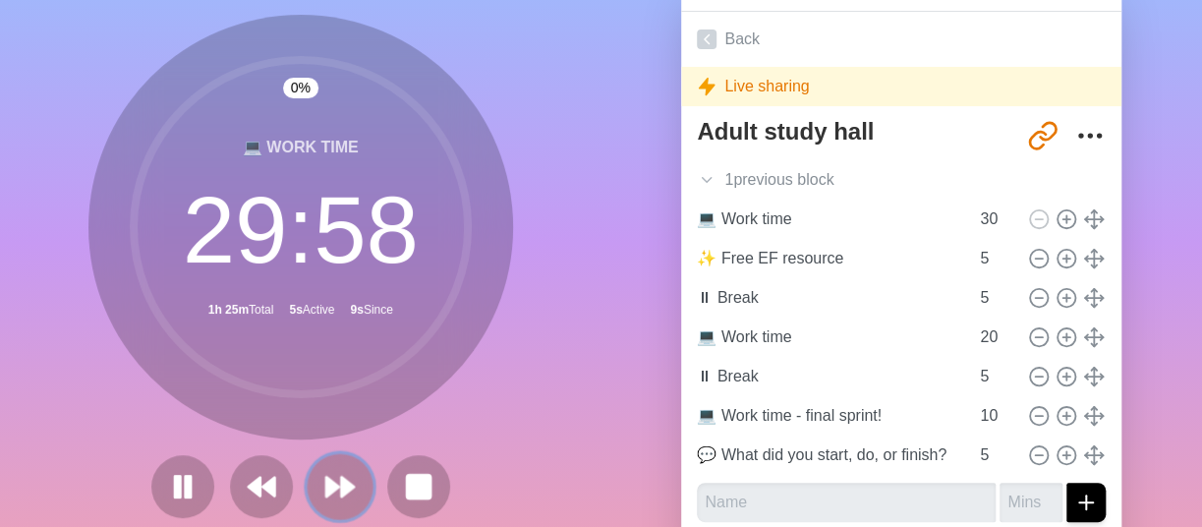
click at [339, 477] on icon at bounding box center [339, 486] width 33 height 33
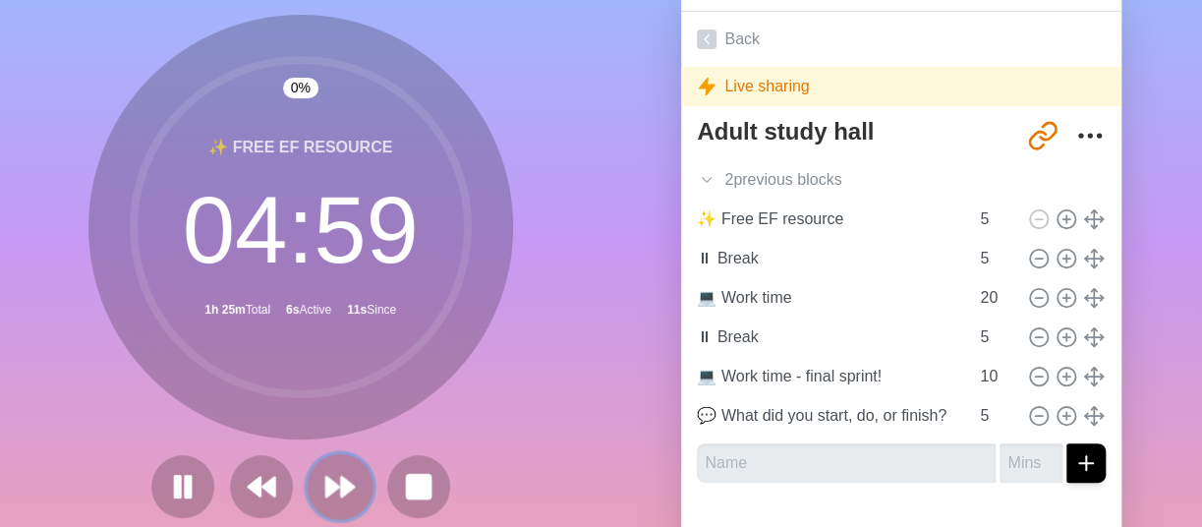
click at [339, 477] on icon at bounding box center [339, 486] width 33 height 33
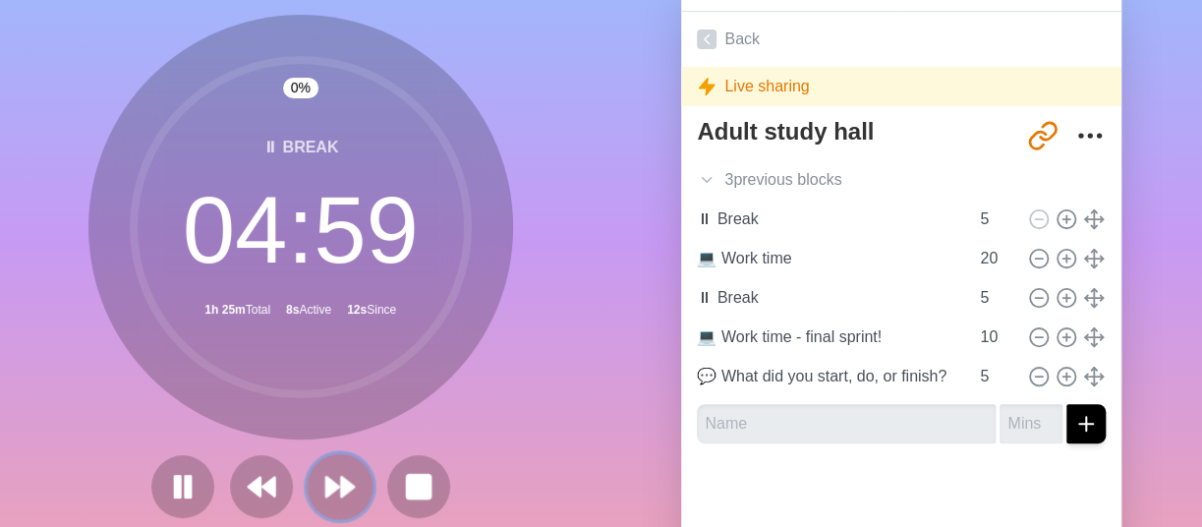
click at [339, 477] on icon at bounding box center [339, 486] width 33 height 33
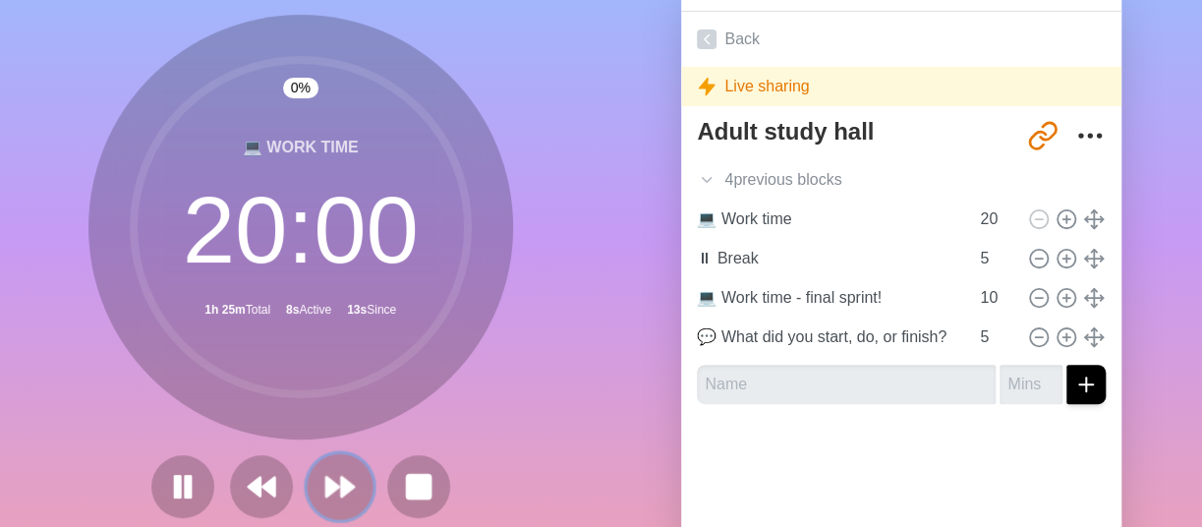
click at [339, 477] on icon at bounding box center [339, 486] width 33 height 33
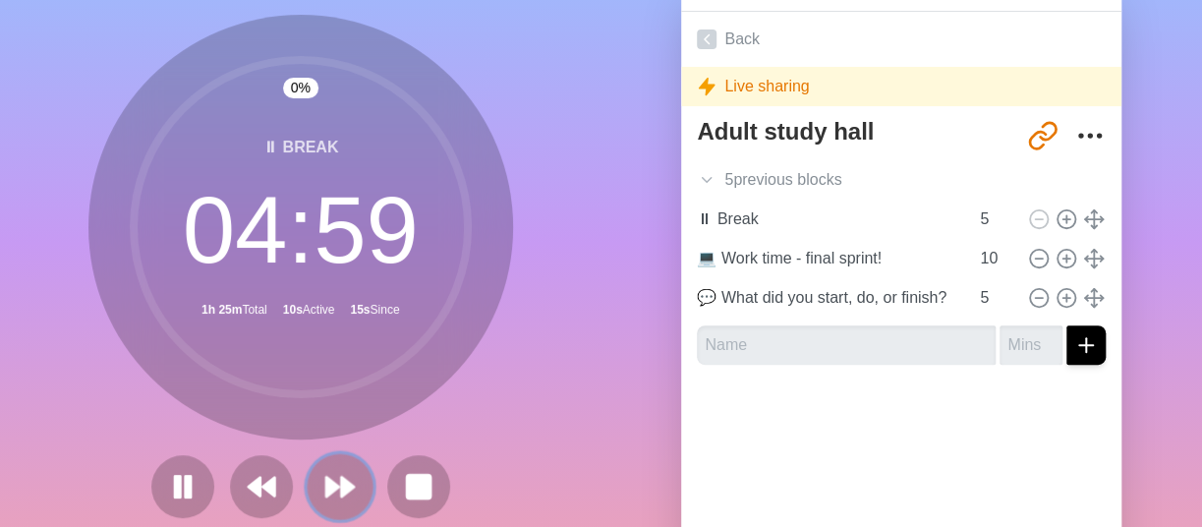
click at [339, 477] on icon at bounding box center [339, 486] width 33 height 33
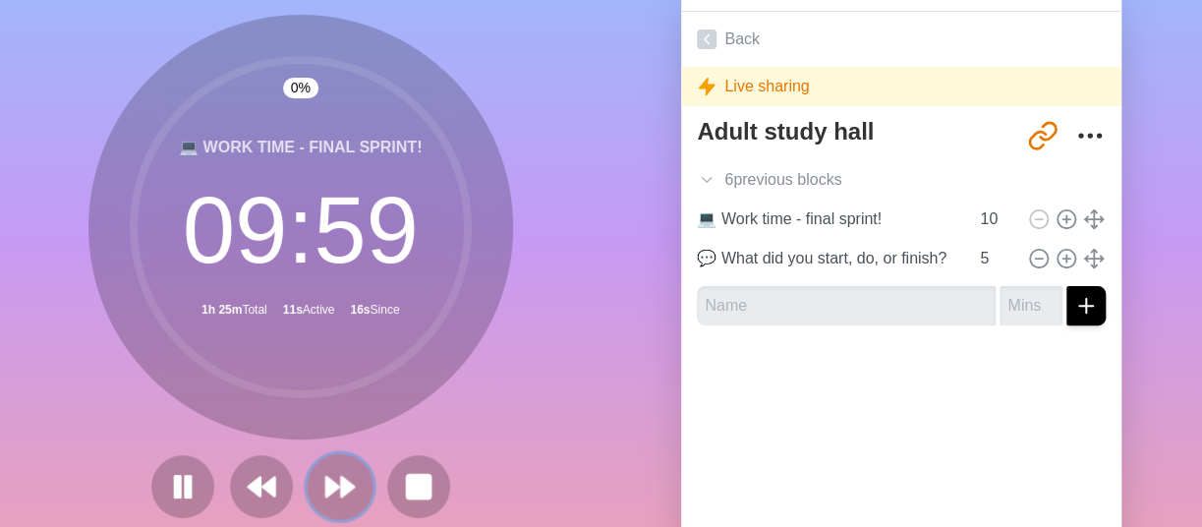
click at [339, 477] on icon at bounding box center [339, 486] width 33 height 33
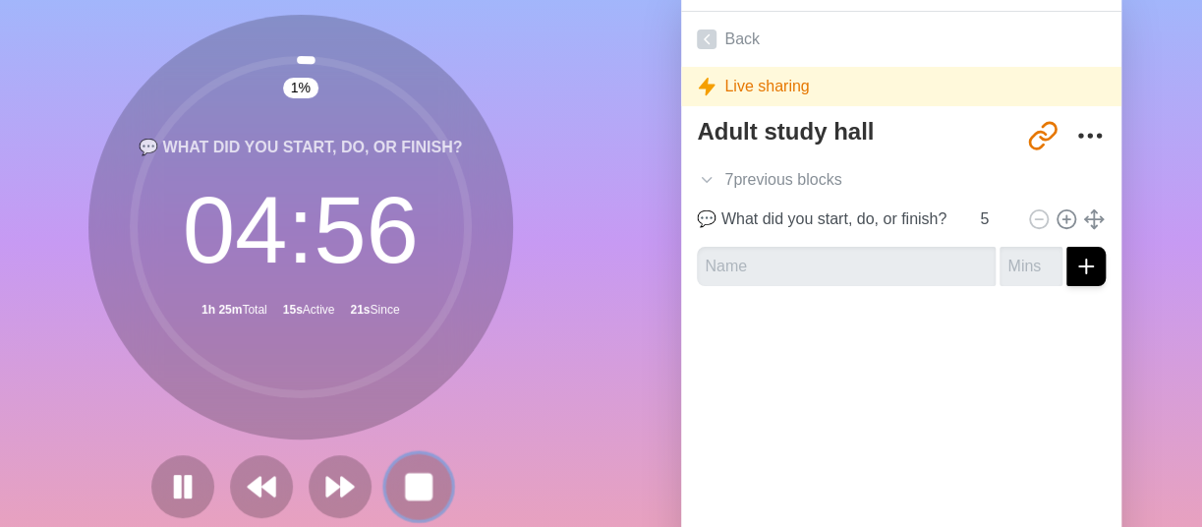
click at [421, 483] on rect at bounding box center [418, 486] width 25 height 25
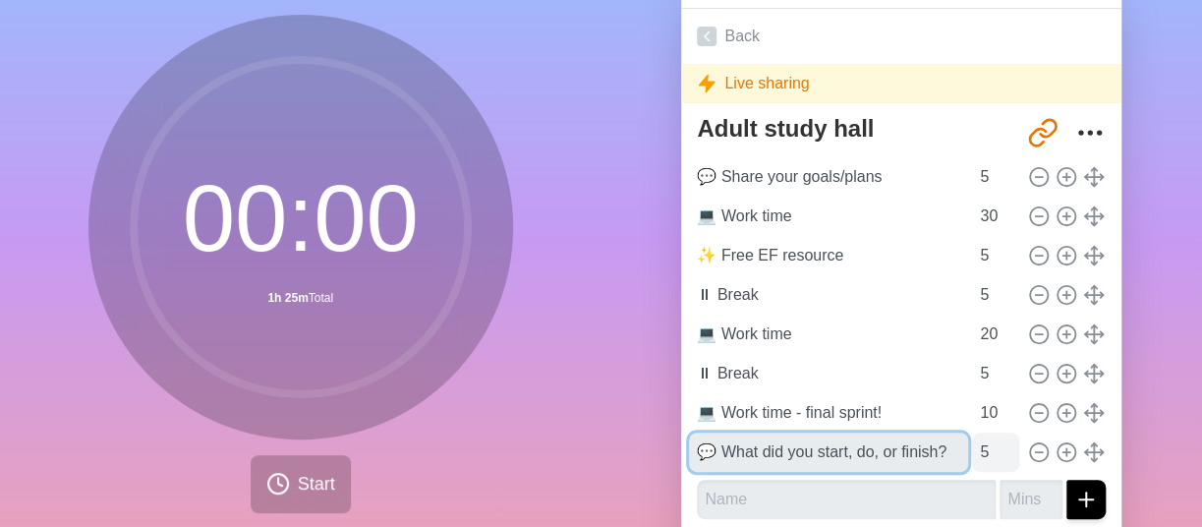
scroll to position [0, 3]
drag, startPoint x: 816, startPoint y: 452, endPoint x: 967, endPoint y: 465, distance: 151.9
click at [967, 465] on div "💬 What did you start, do, or finish? 5" at bounding box center [901, 451] width 425 height 39
type input "💬 What did you do [DATE]?"
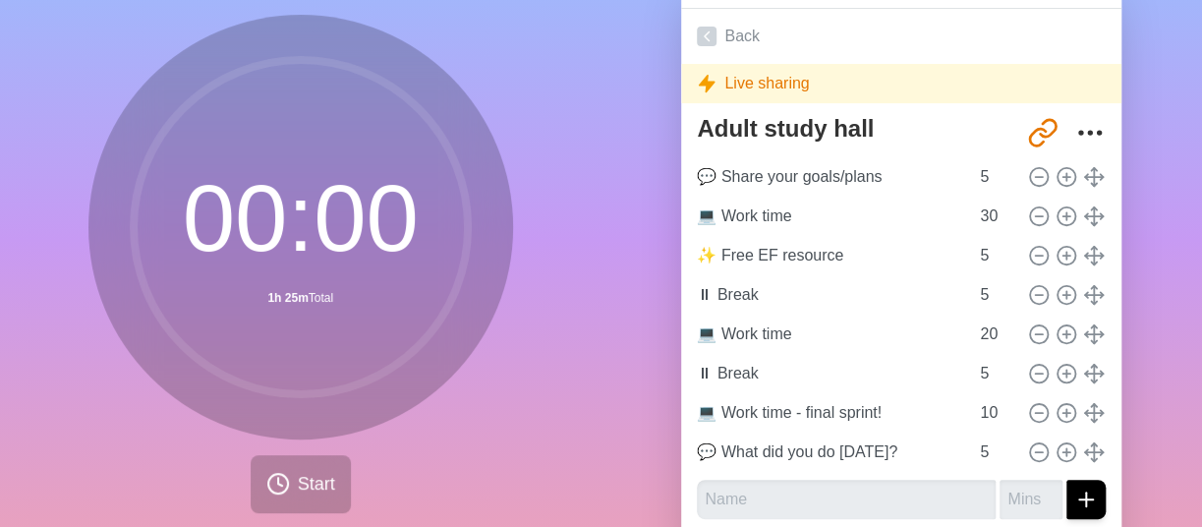
click at [610, 326] on div "Agendas Meetings Back Live sharing Adult study hall [URL][DOMAIN_NAME] 💬 Share …" at bounding box center [901, 271] width 601 height 653
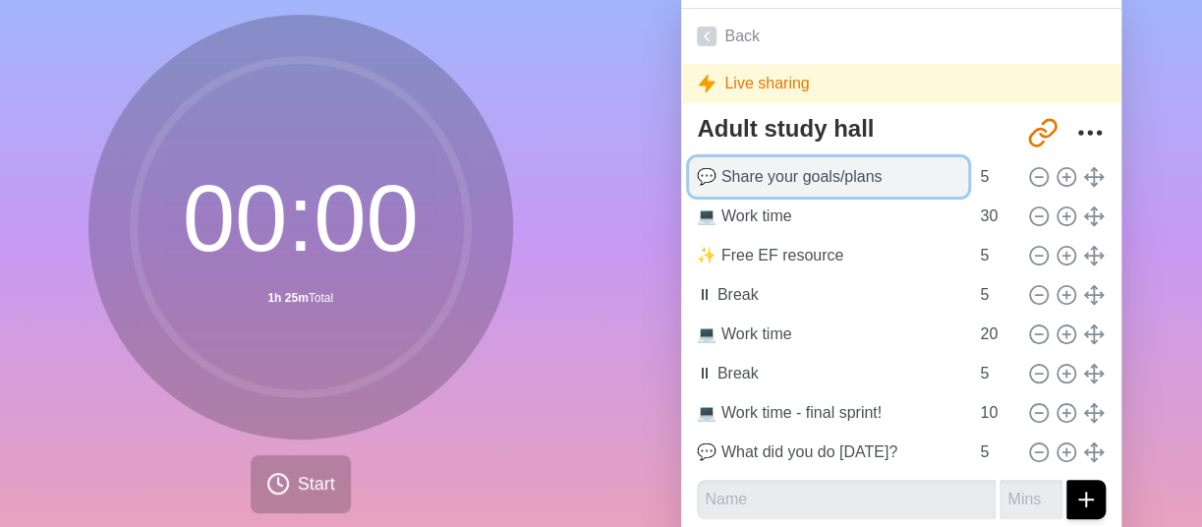
click at [789, 191] on input "💬 Share your goals/plans" at bounding box center [828, 176] width 279 height 39
drag, startPoint x: 720, startPoint y: 178, endPoint x: 877, endPoint y: 172, distance: 156.4
click at [877, 172] on input "💬 Share your goals/plans" at bounding box center [828, 176] width 279 height 39
type input "💬 What will you do [DATE]?"
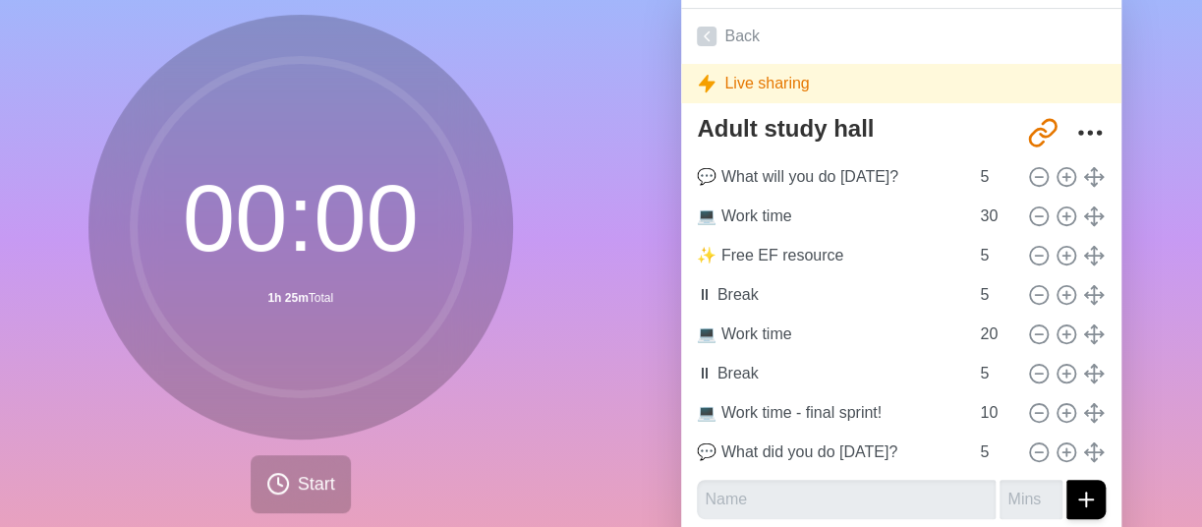
click at [622, 225] on div "Agendas Meetings Back Live sharing Adult study hall [URL][DOMAIN_NAME] 💬 What w…" at bounding box center [901, 271] width 601 height 653
click at [307, 494] on span "Start" at bounding box center [316, 484] width 37 height 27
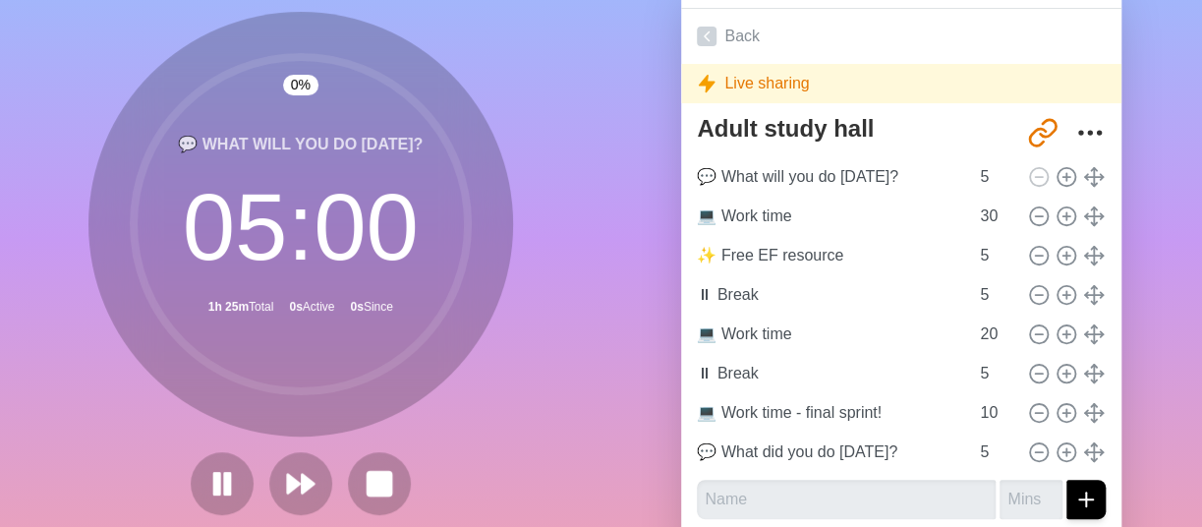
scroll to position [115, 0]
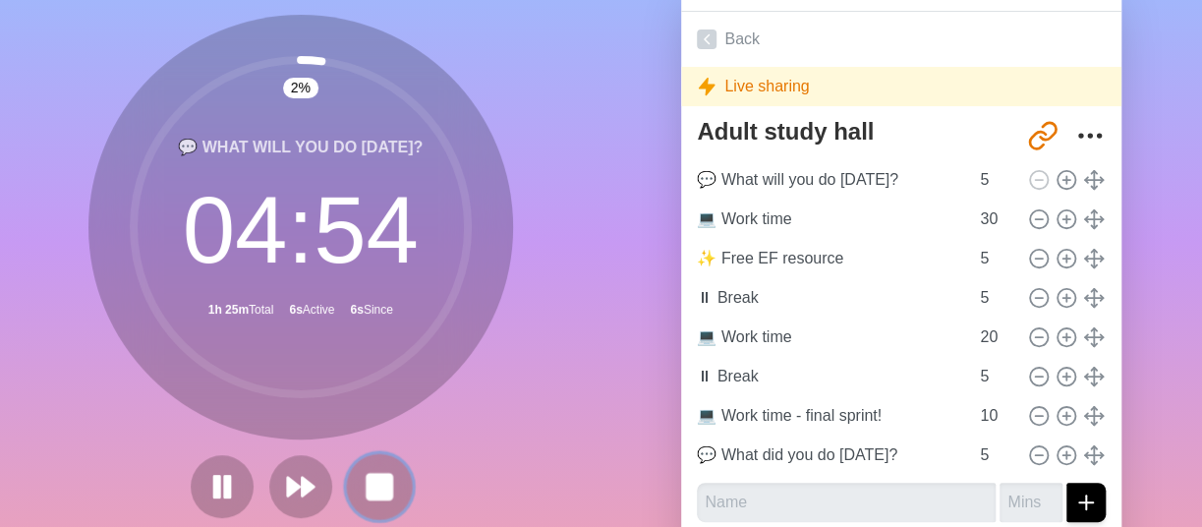
click at [367, 494] on rect at bounding box center [379, 486] width 25 height 25
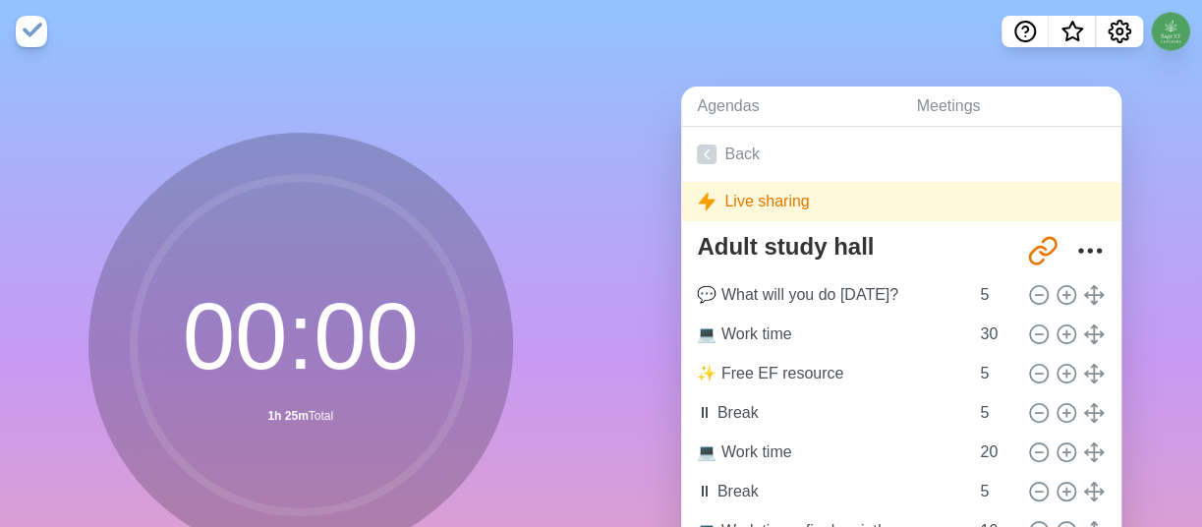
scroll to position [0, 0]
